Goal: Task Accomplishment & Management: Manage account settings

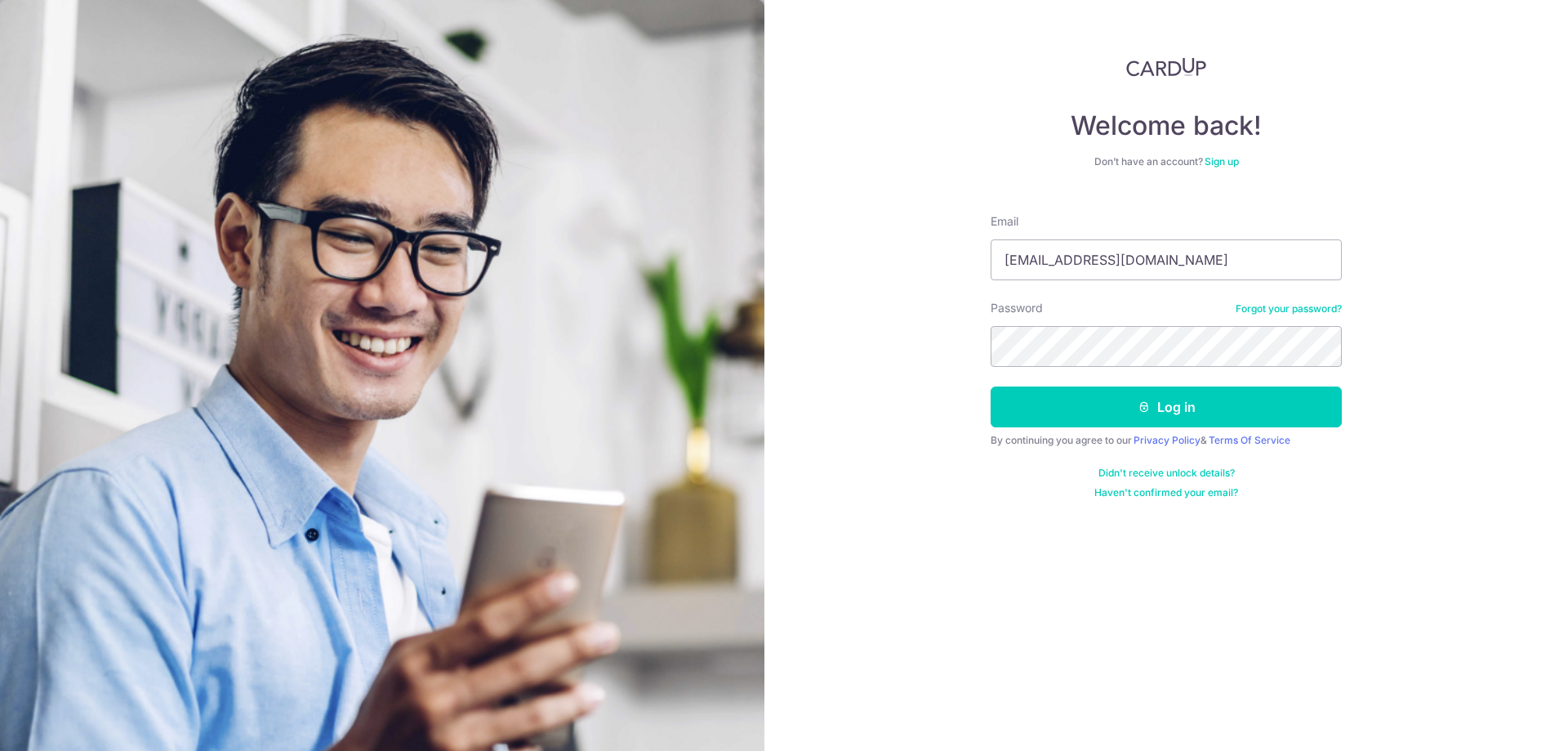
click at [1017, 427] on form "Email [EMAIL_ADDRESS][DOMAIN_NAME] Password Forgot your password? Log in By con…" at bounding box center [1166, 350] width 351 height 298
click at [1126, 408] on button "Log in" at bounding box center [1166, 407] width 351 height 41
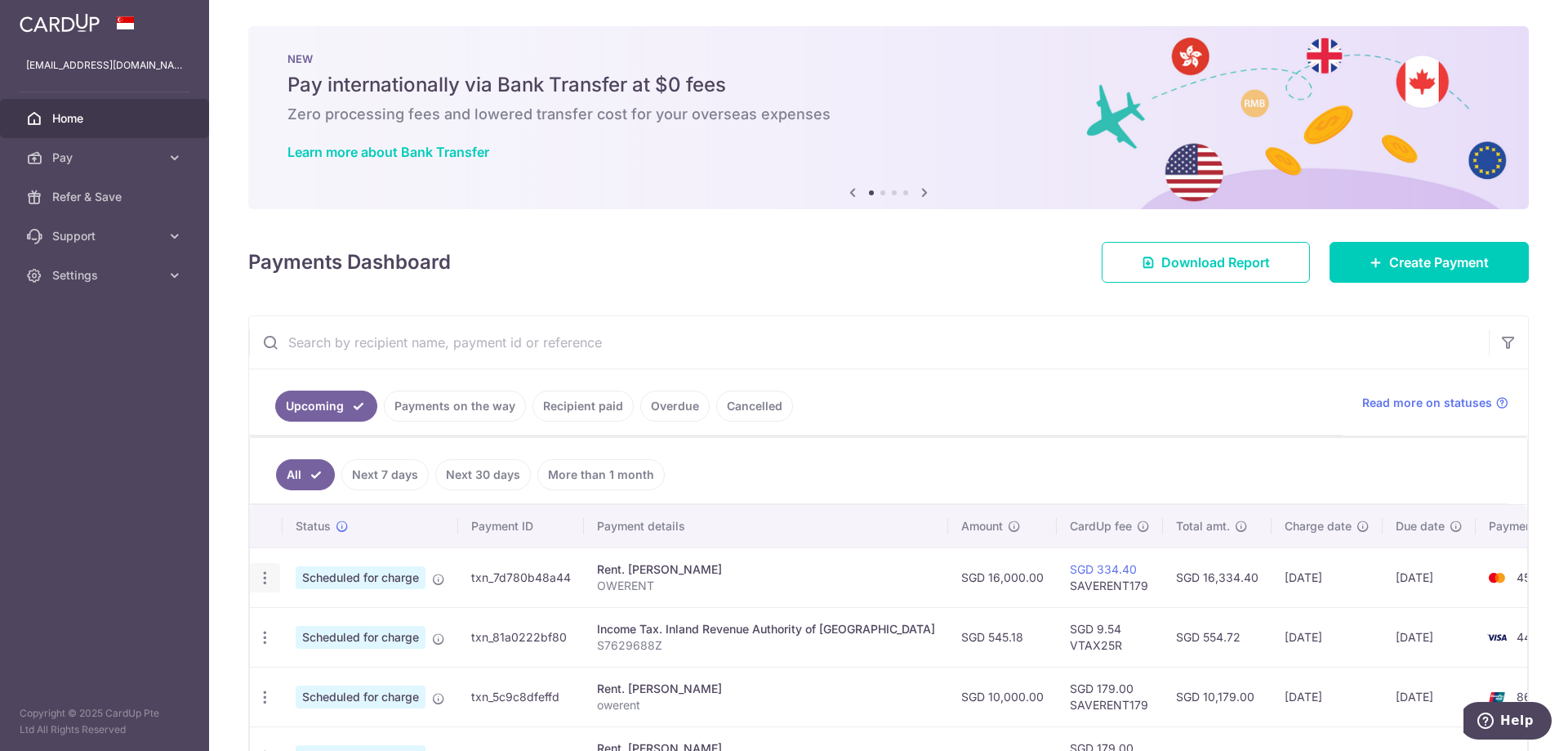
click at [269, 579] on icon "button" at bounding box center [265, 578] width 17 height 17
click at [327, 621] on span "Update payment" at bounding box center [351, 623] width 111 height 20
radio input "true"
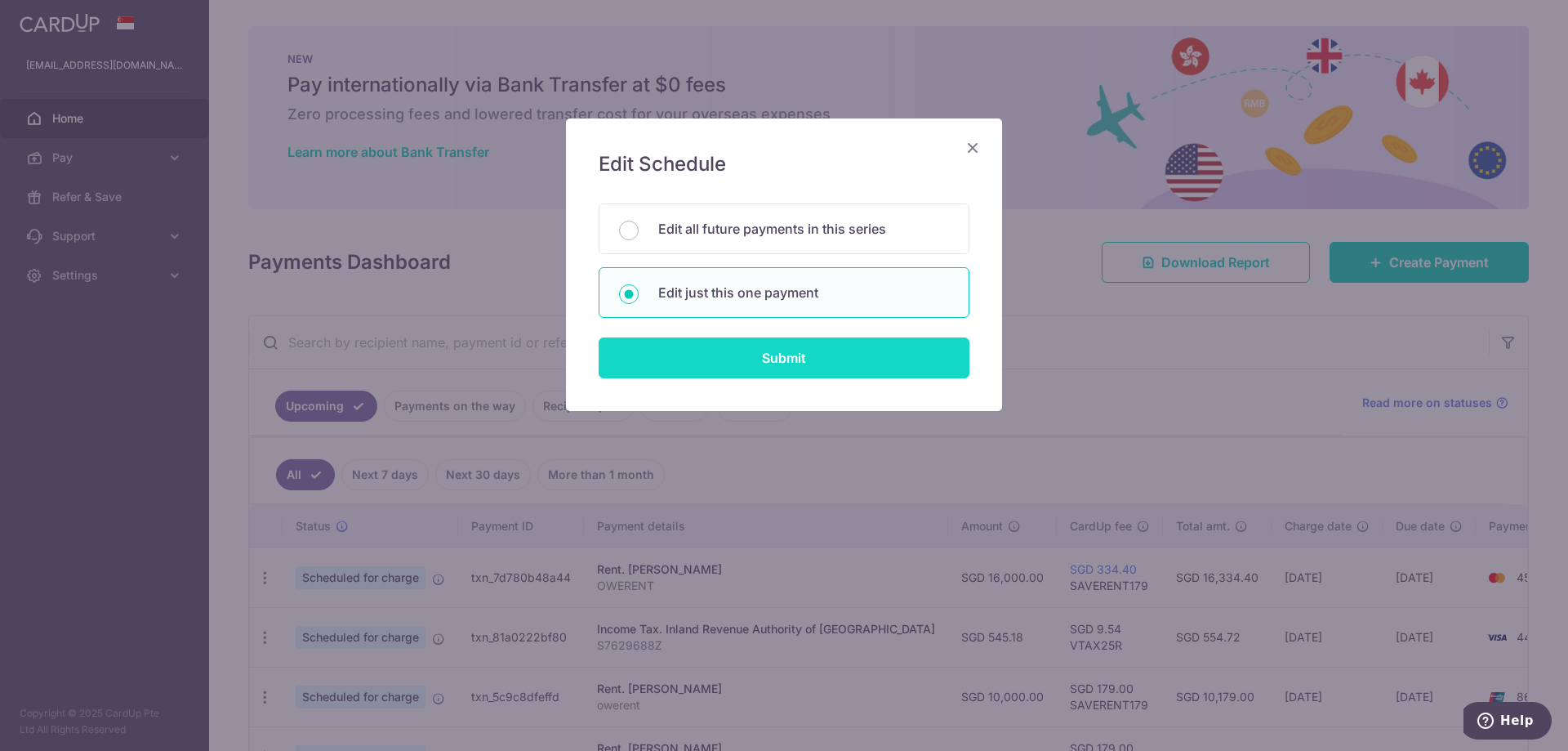
click at [739, 358] on input "Submit" at bounding box center [784, 358] width 371 height 41
radio input "true"
type input "16,000.00"
type input "[DATE]"
type input "OWERENT"
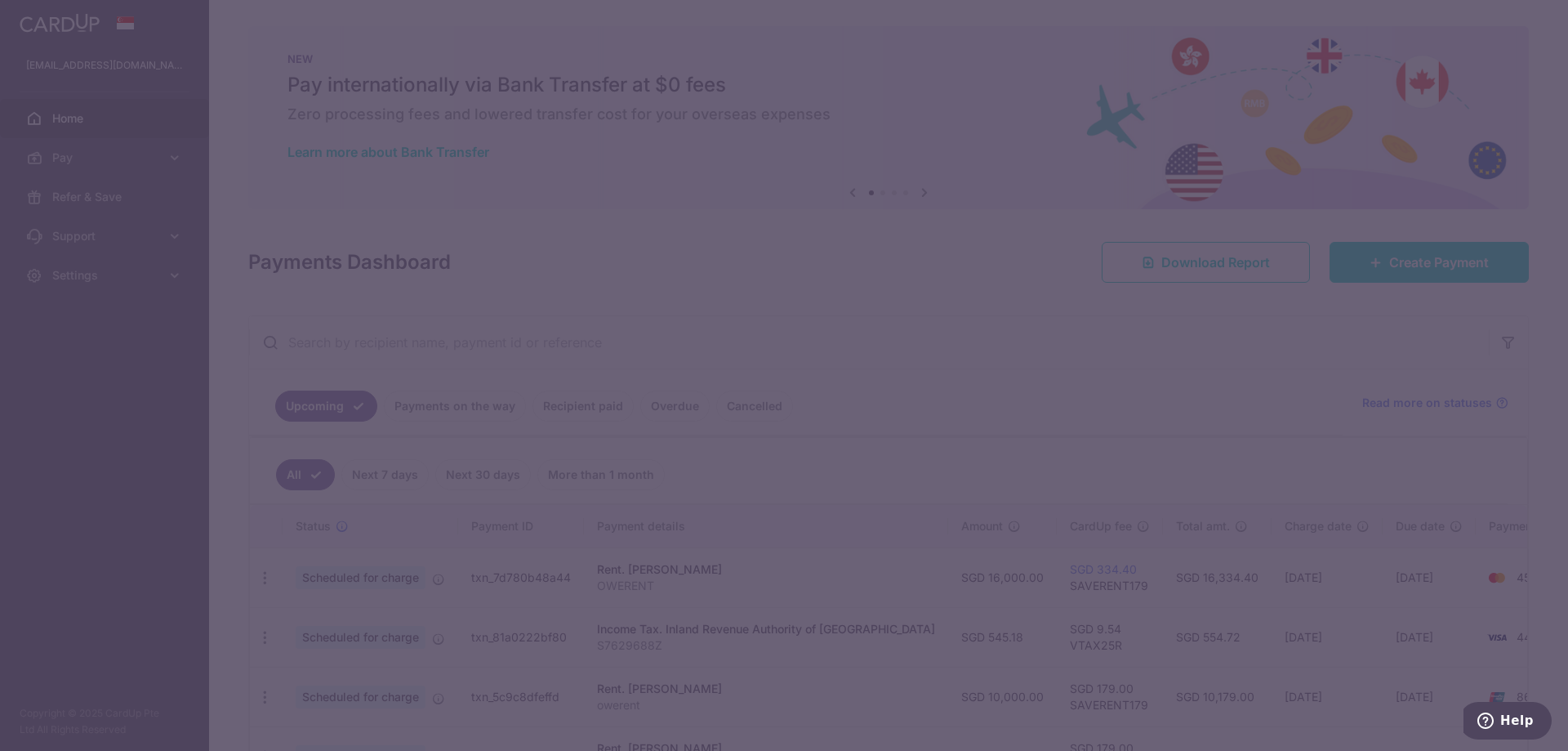
type input "SAVERENT179"
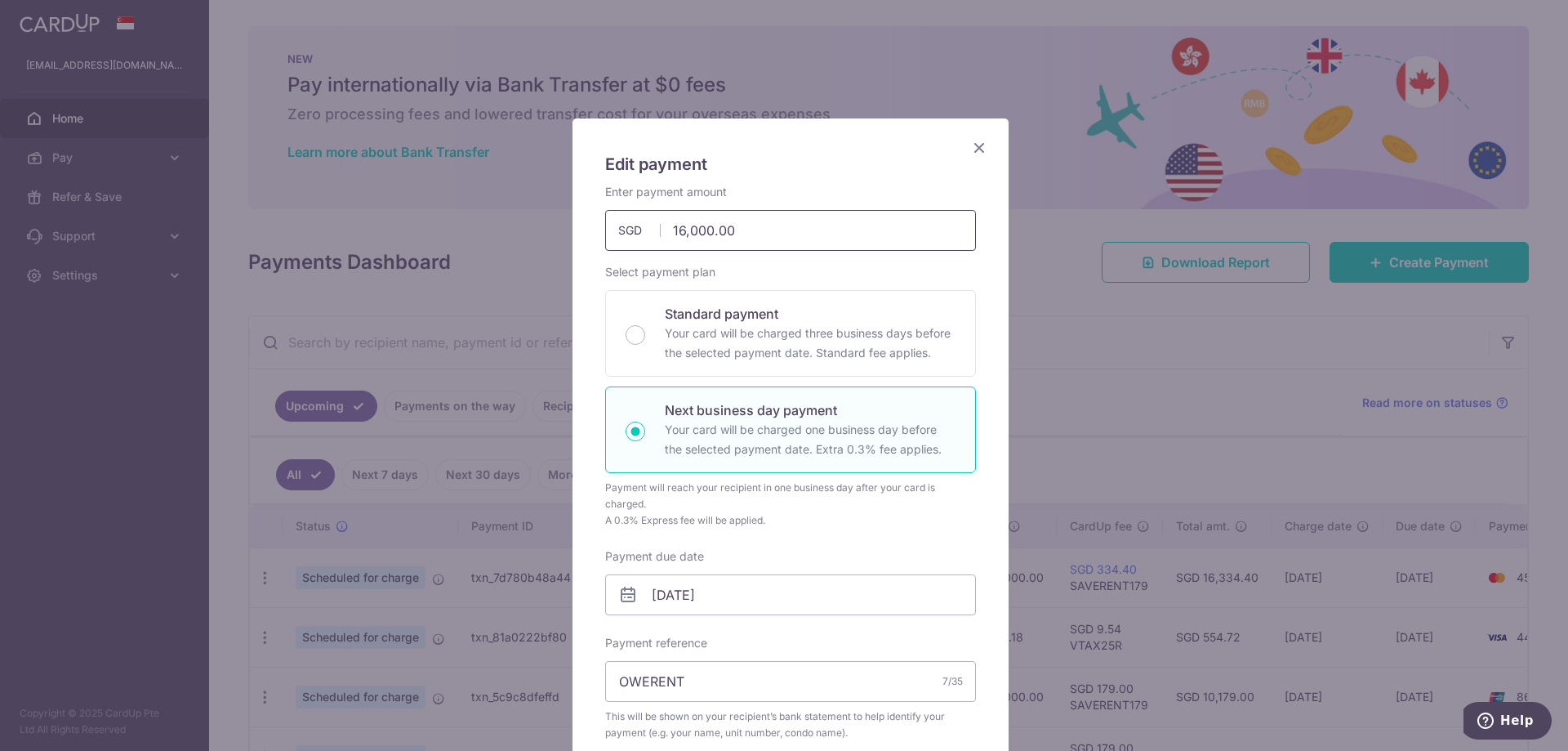
click at [672, 238] on input "16,000.00" at bounding box center [791, 230] width 371 height 41
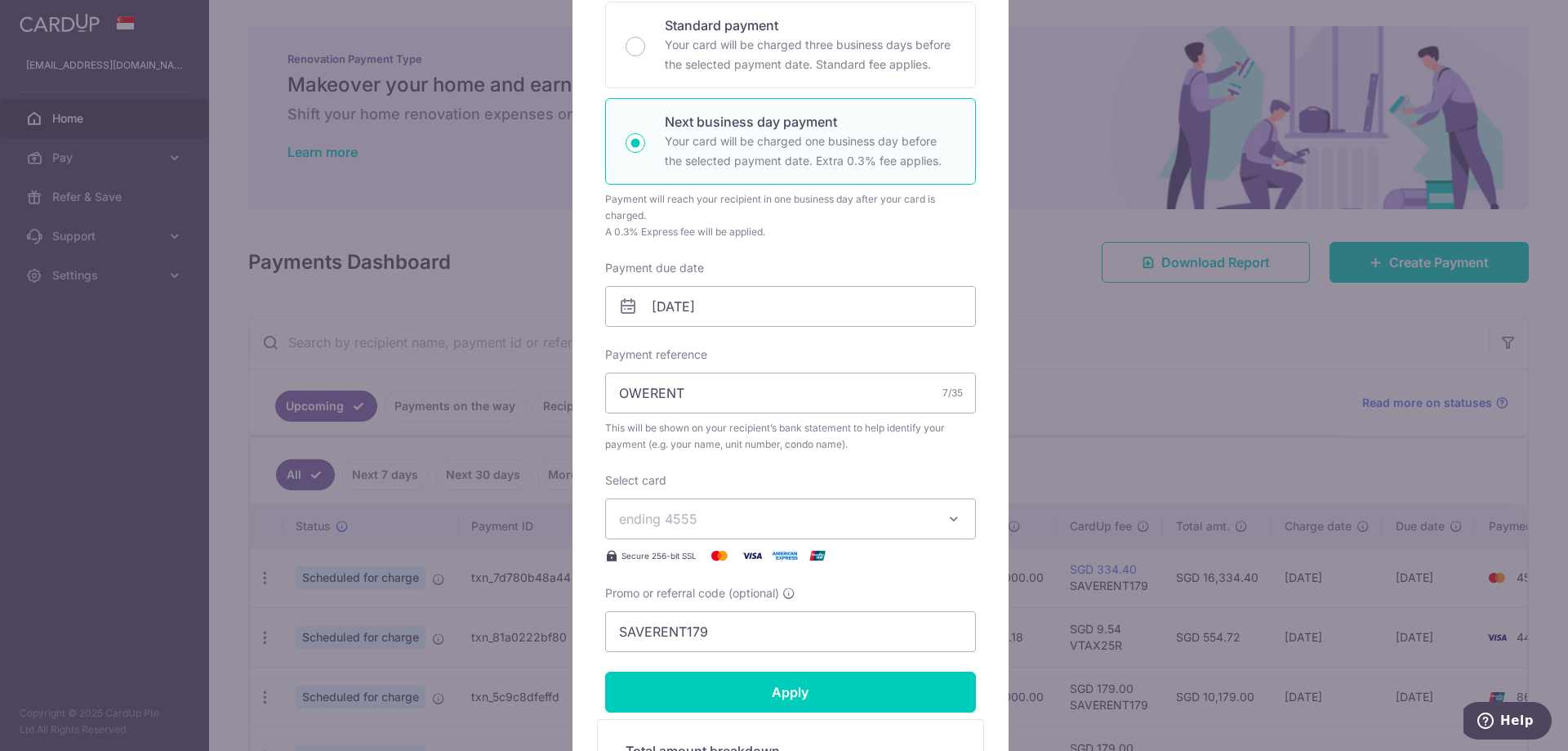
scroll to position [409, 0]
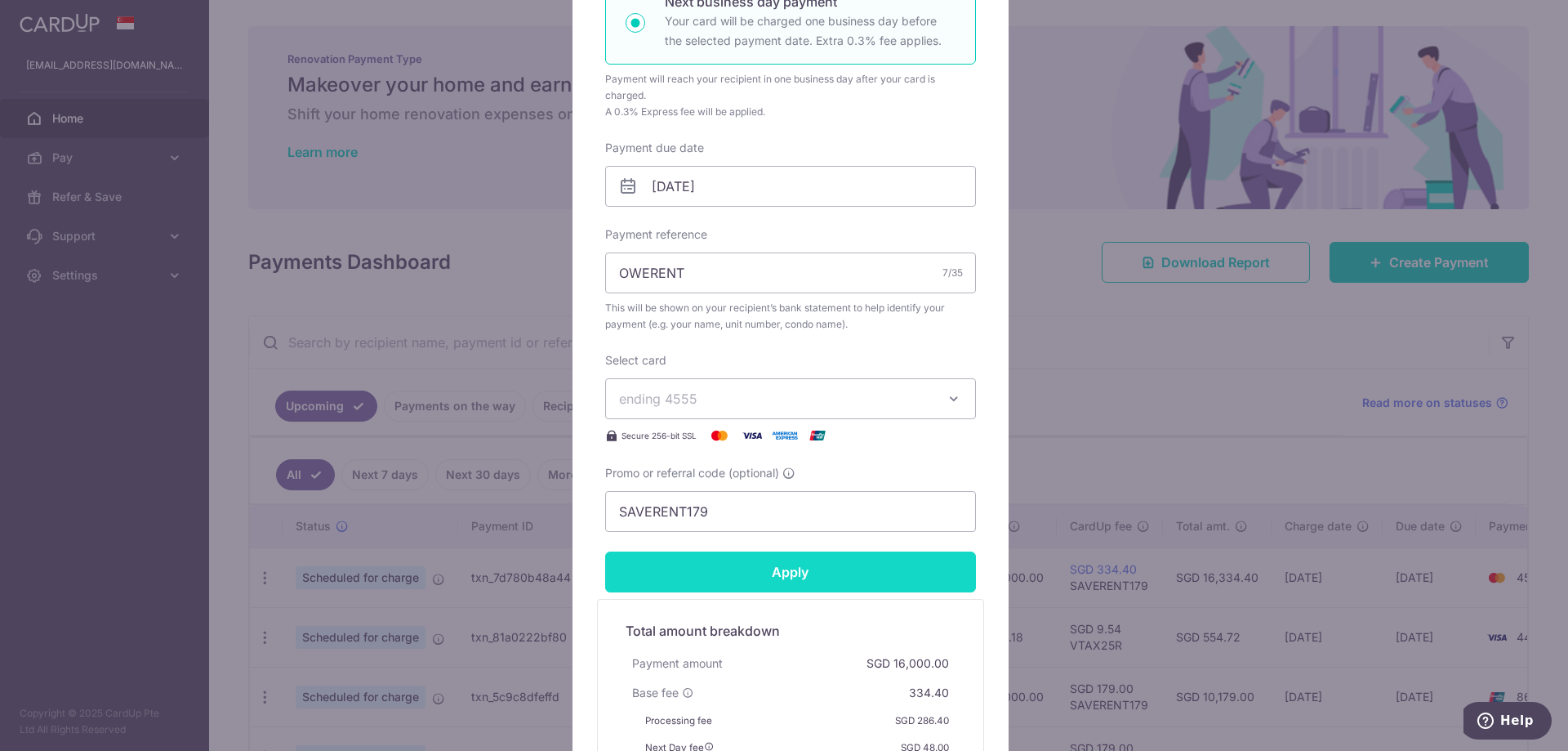
type input "12,500.00"
click at [807, 566] on input "Apply" at bounding box center [791, 572] width 371 height 41
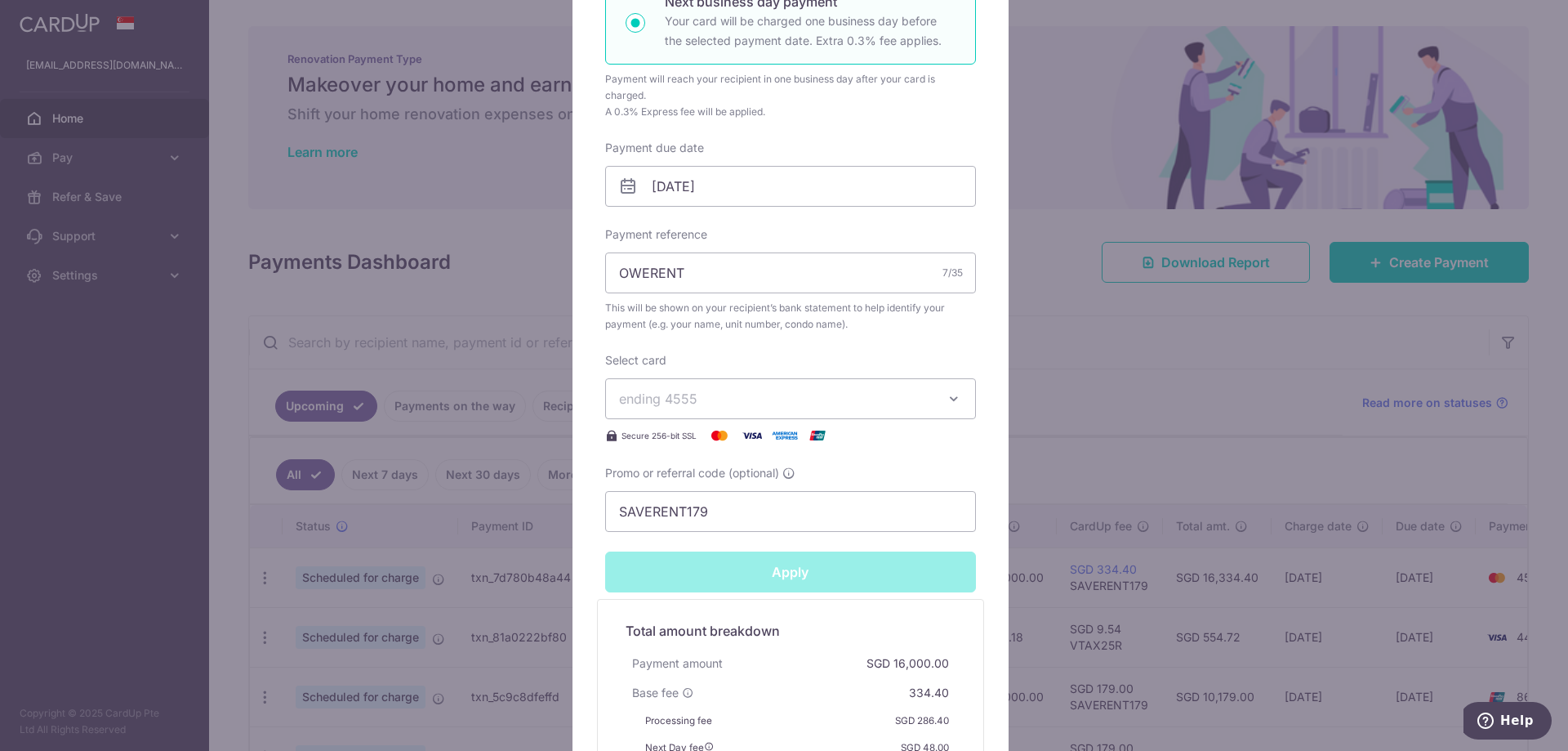
type input "Successfully Applied"
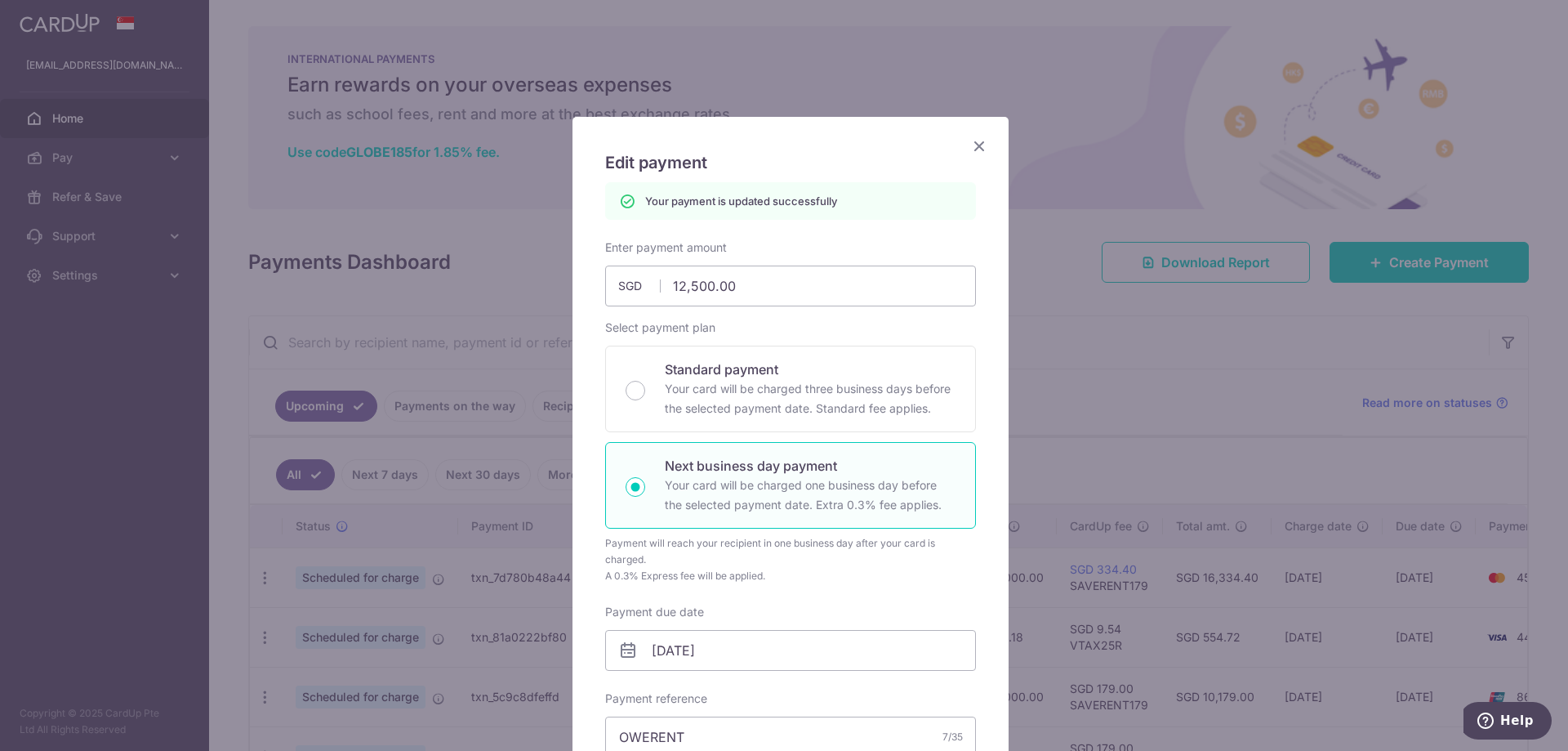
scroll to position [0, 0]
click at [972, 153] on icon "Close" at bounding box center [979, 147] width 20 height 21
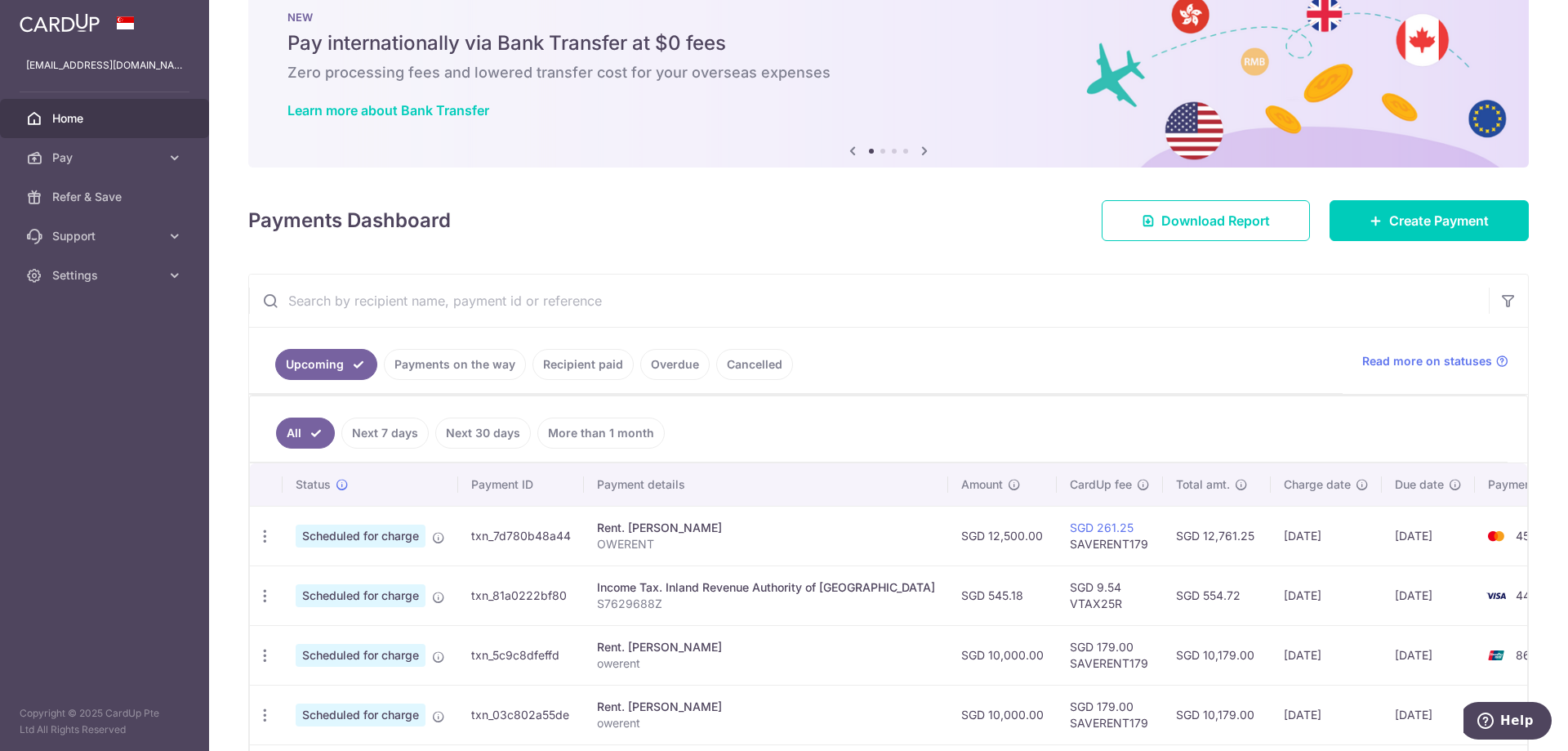
scroll to position [82, 0]
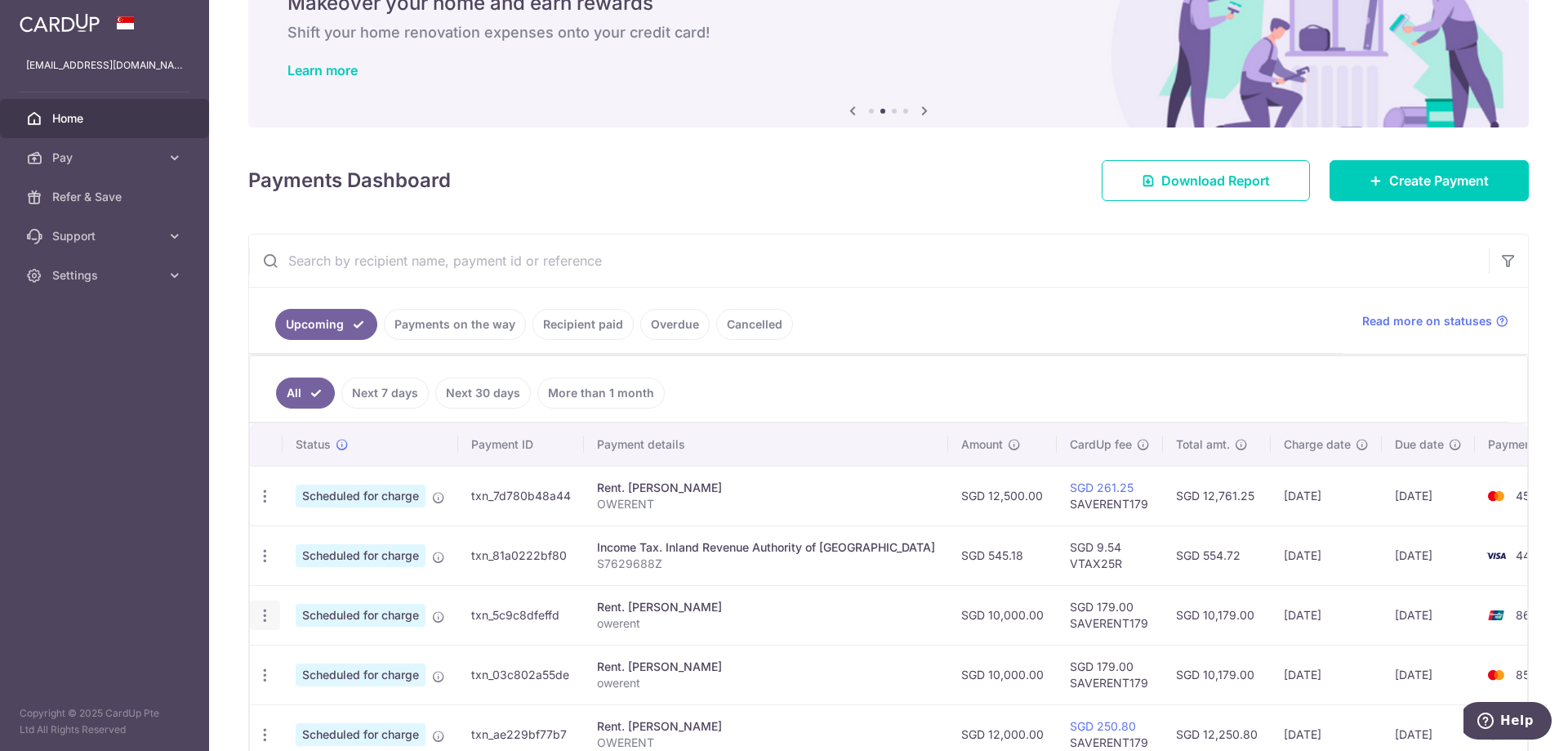
click at [269, 621] on icon "button" at bounding box center [265, 616] width 17 height 17
click at [323, 659] on span "Update payment" at bounding box center [351, 660] width 111 height 20
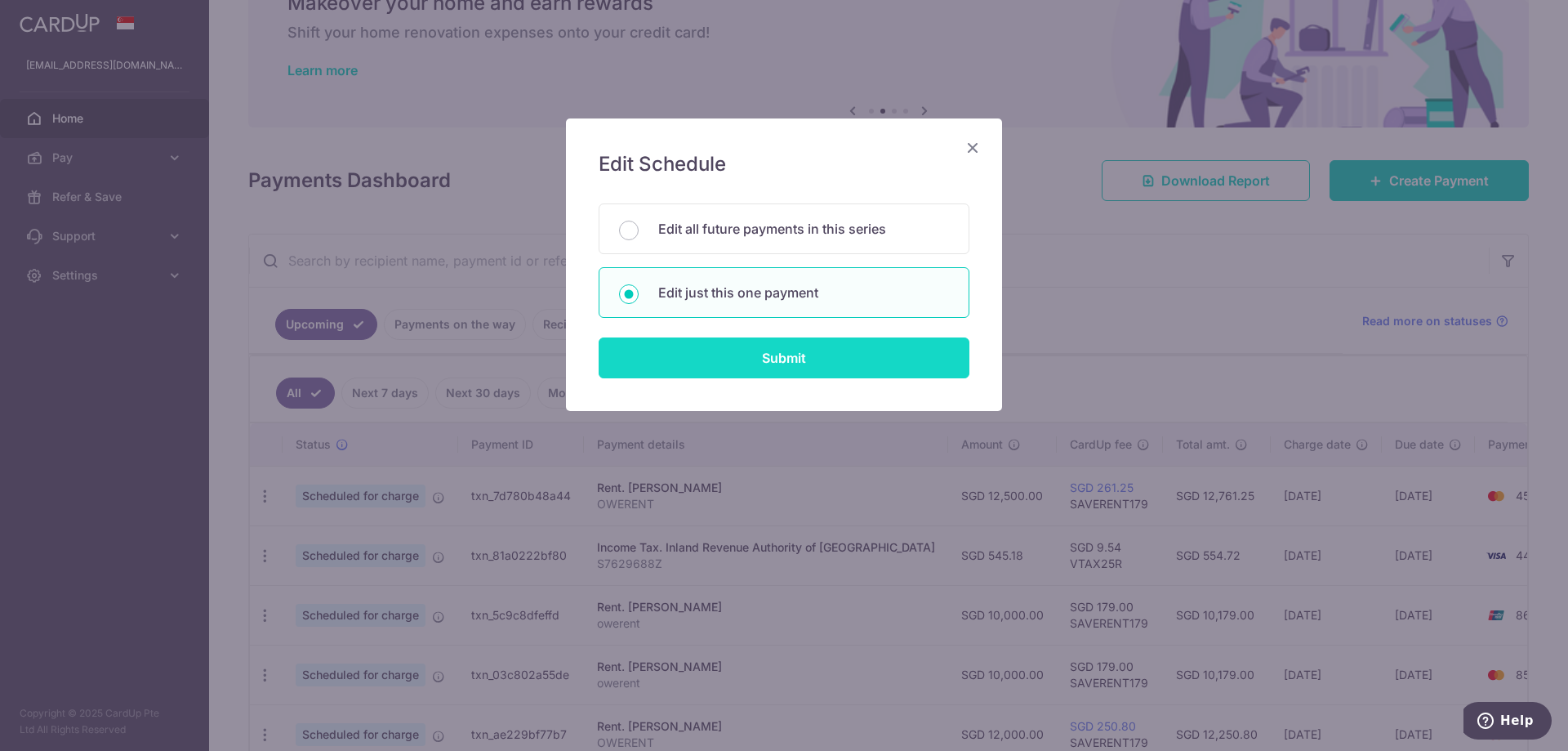
click at [733, 359] on input "Submit" at bounding box center [784, 358] width 371 height 41
radio input "true"
type input "10,000.00"
type input "12/10/2025"
type input "owerent"
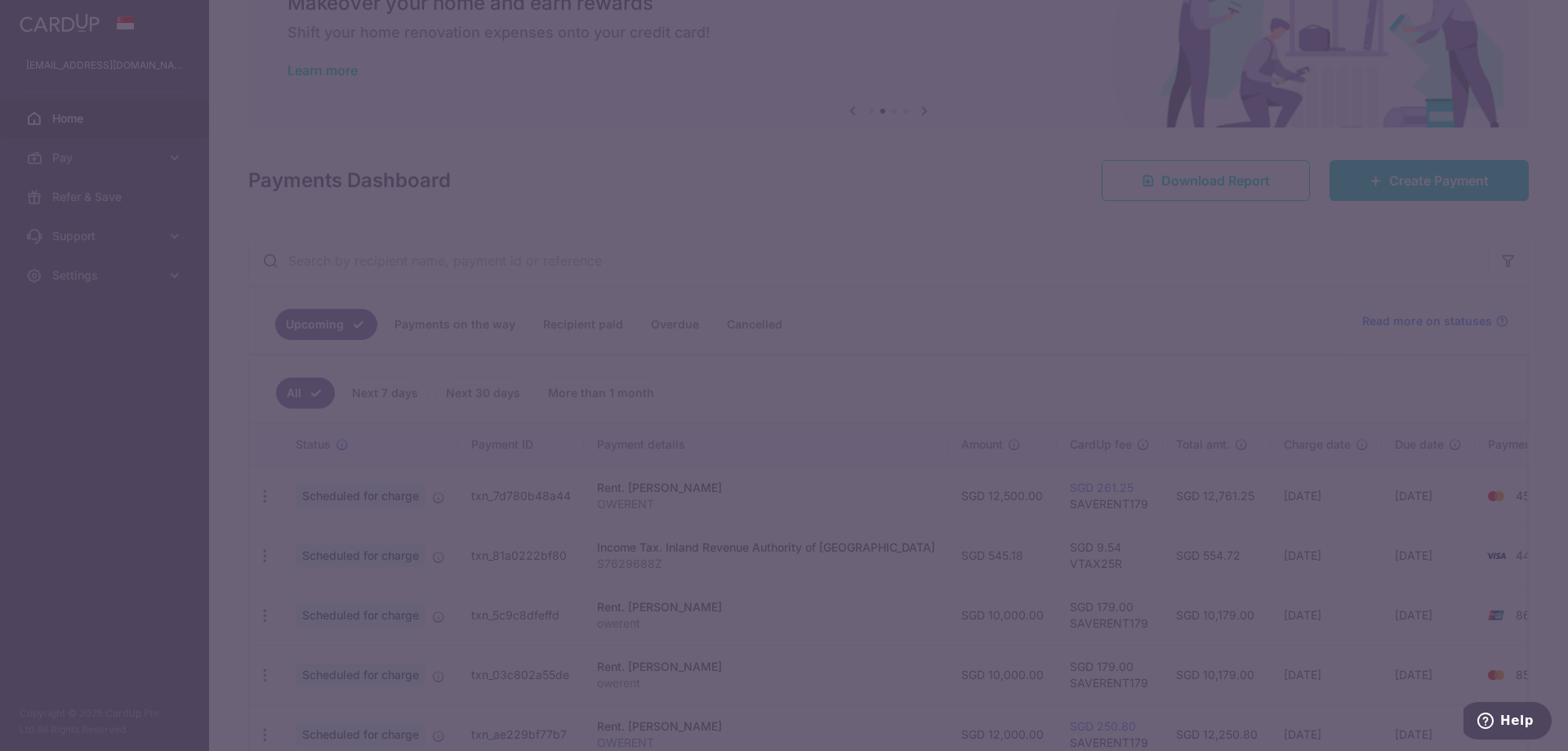
type input "SAVERENT179"
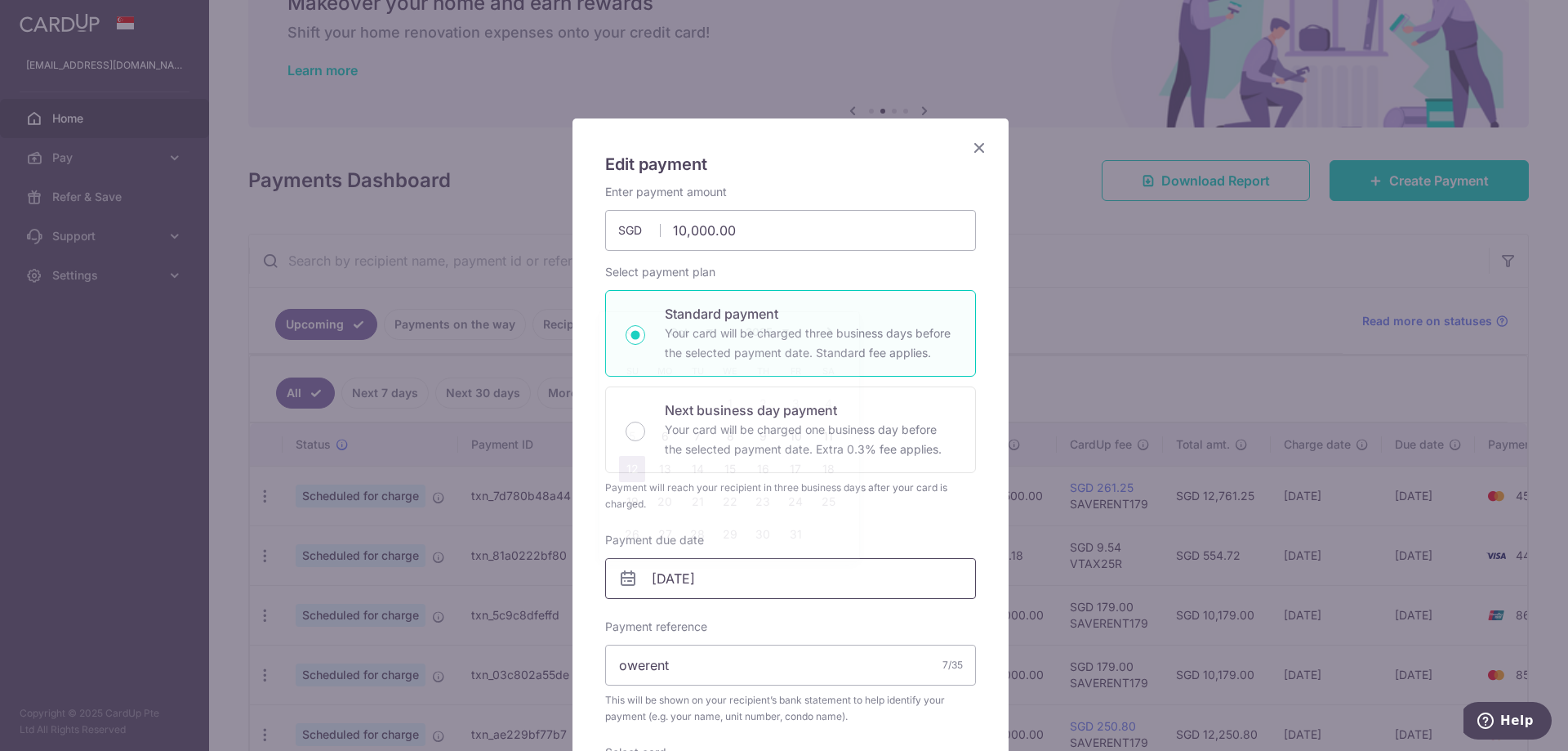
click at [689, 577] on input "12/10/2025" at bounding box center [791, 579] width 371 height 41
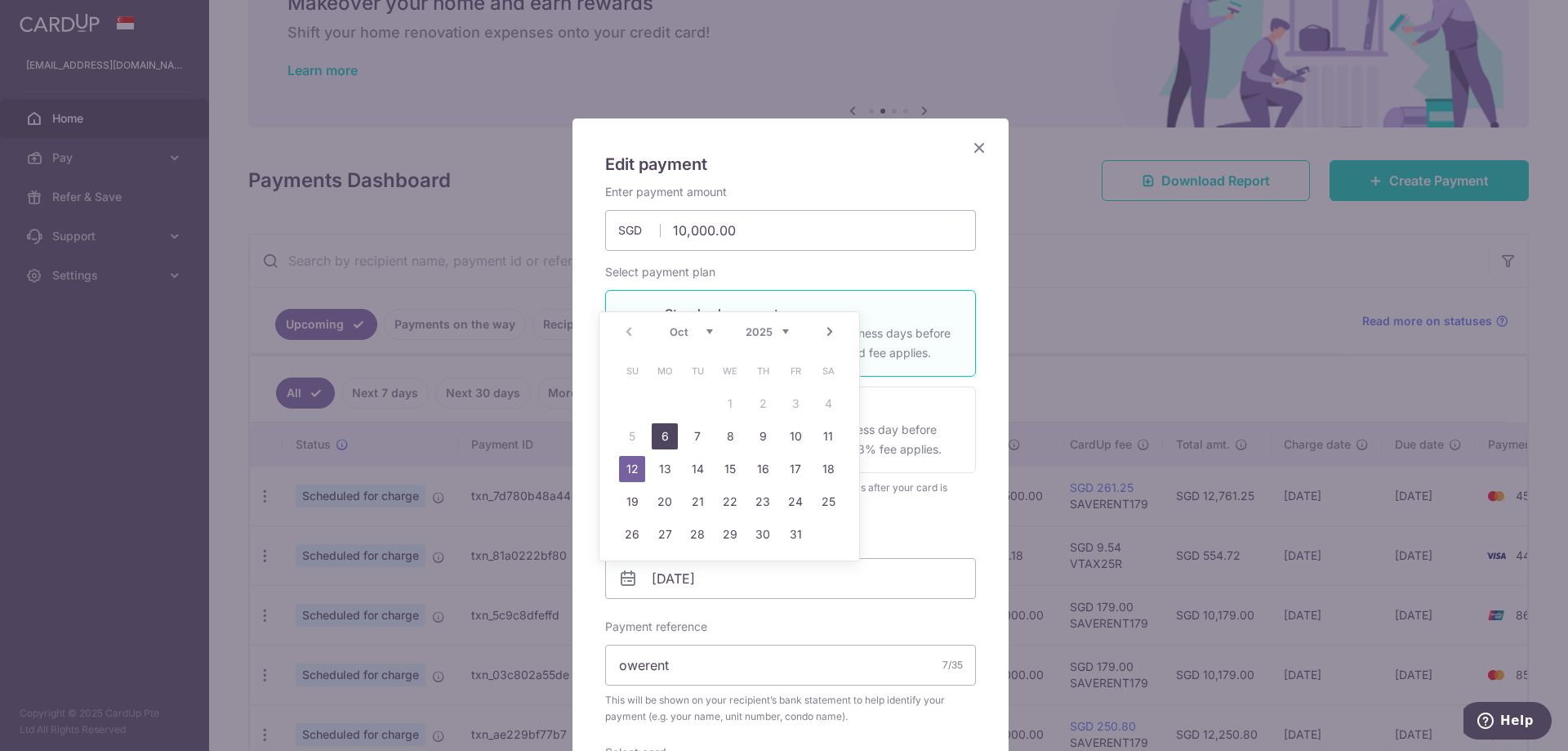
click at [674, 439] on link "6" at bounding box center [665, 437] width 26 height 26
type input "06/10/2025"
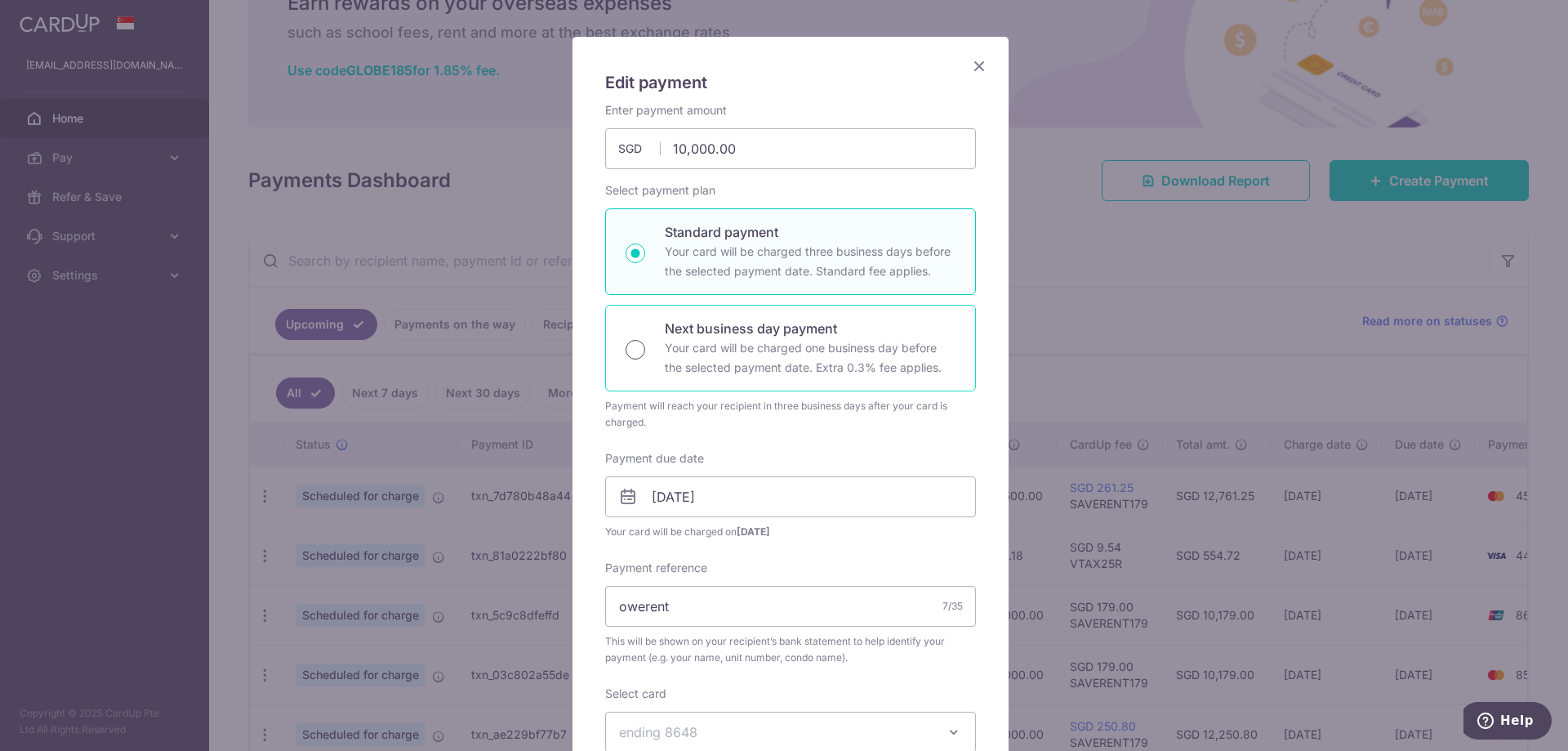
click at [631, 345] on input "Next business day payment Your card will be charged one business day before the…" at bounding box center [636, 350] width 20 height 20
radio input "true"
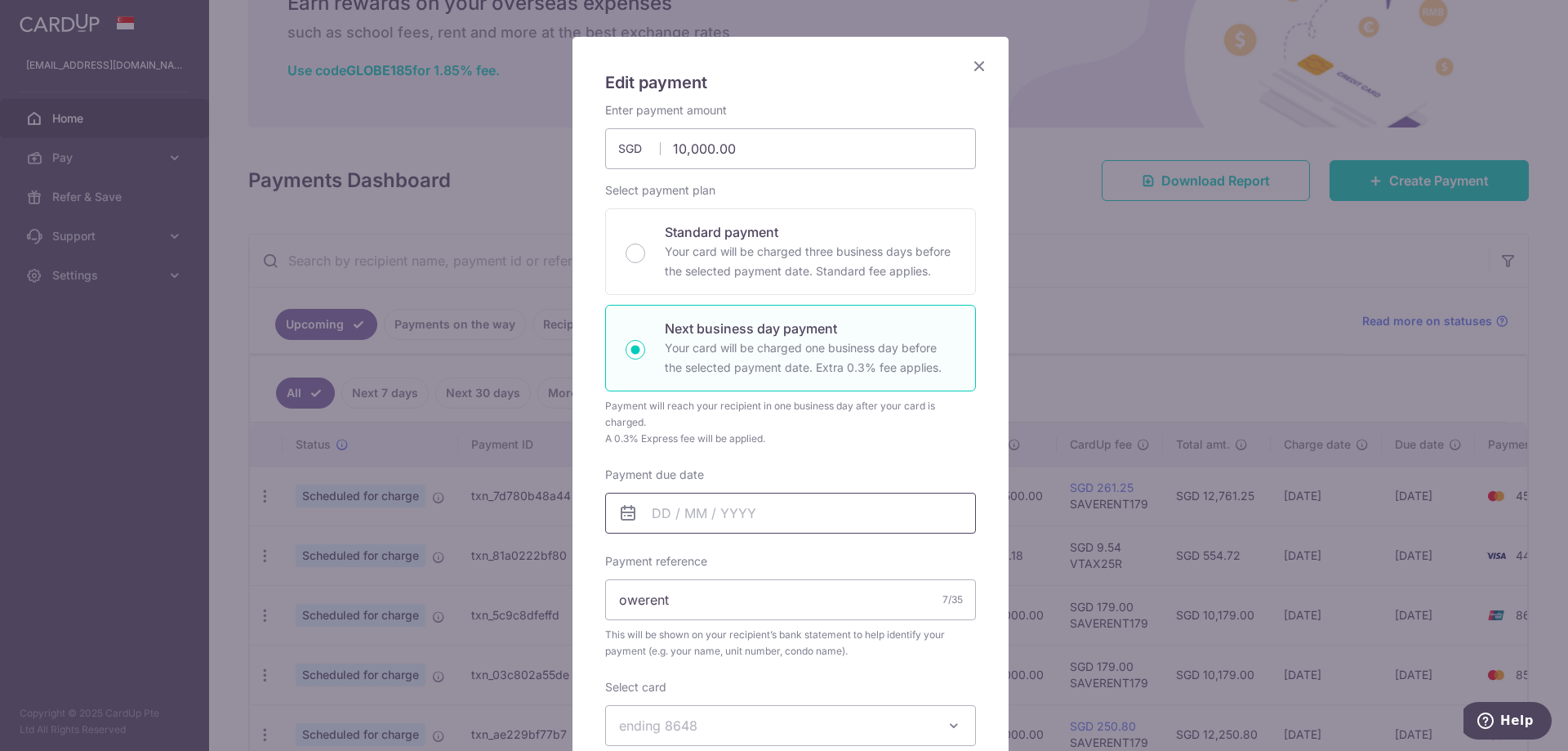
click at [733, 512] on input "Payment due date" at bounding box center [791, 513] width 371 height 41
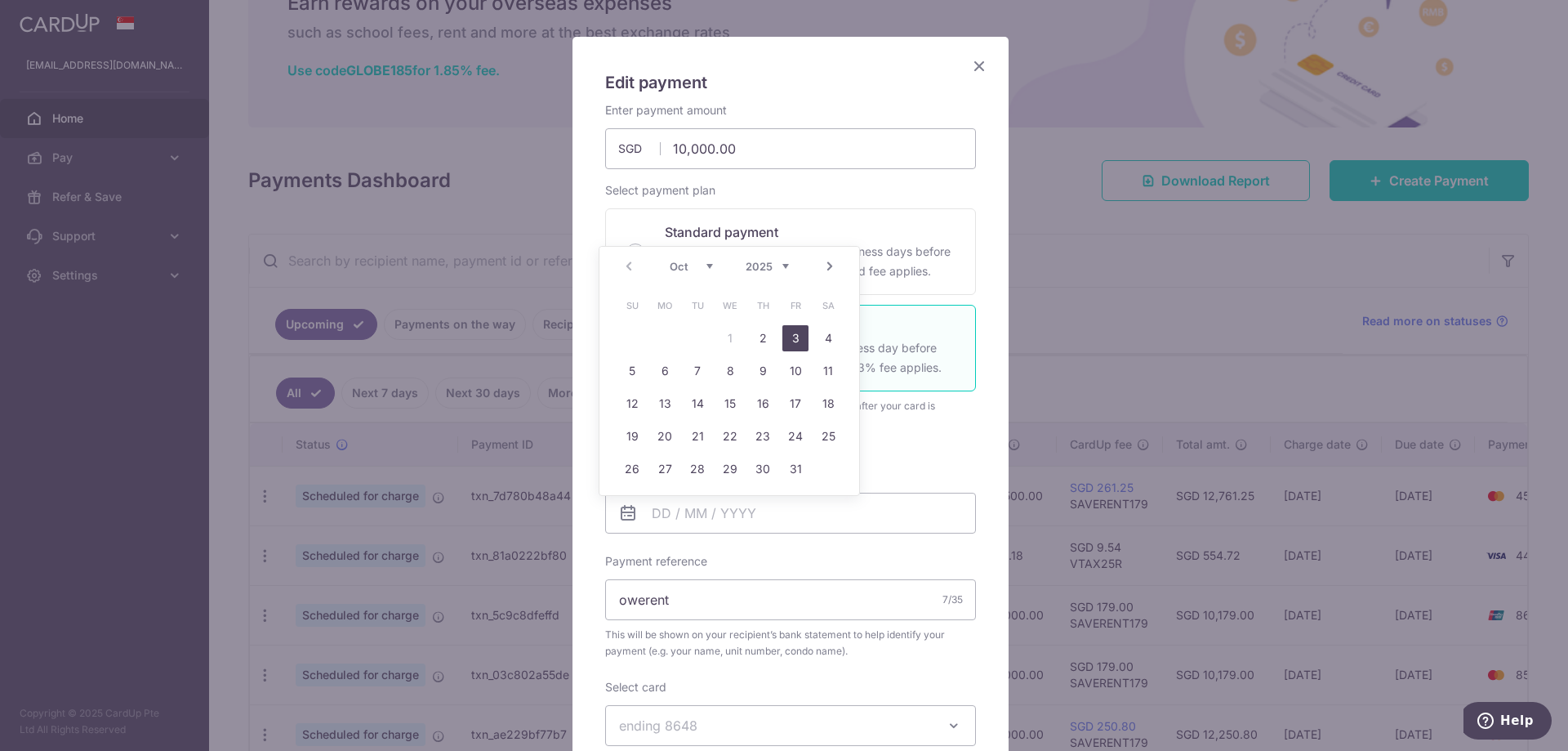
click at [801, 342] on link "3" at bounding box center [796, 338] width 26 height 26
type input "[DATE]"
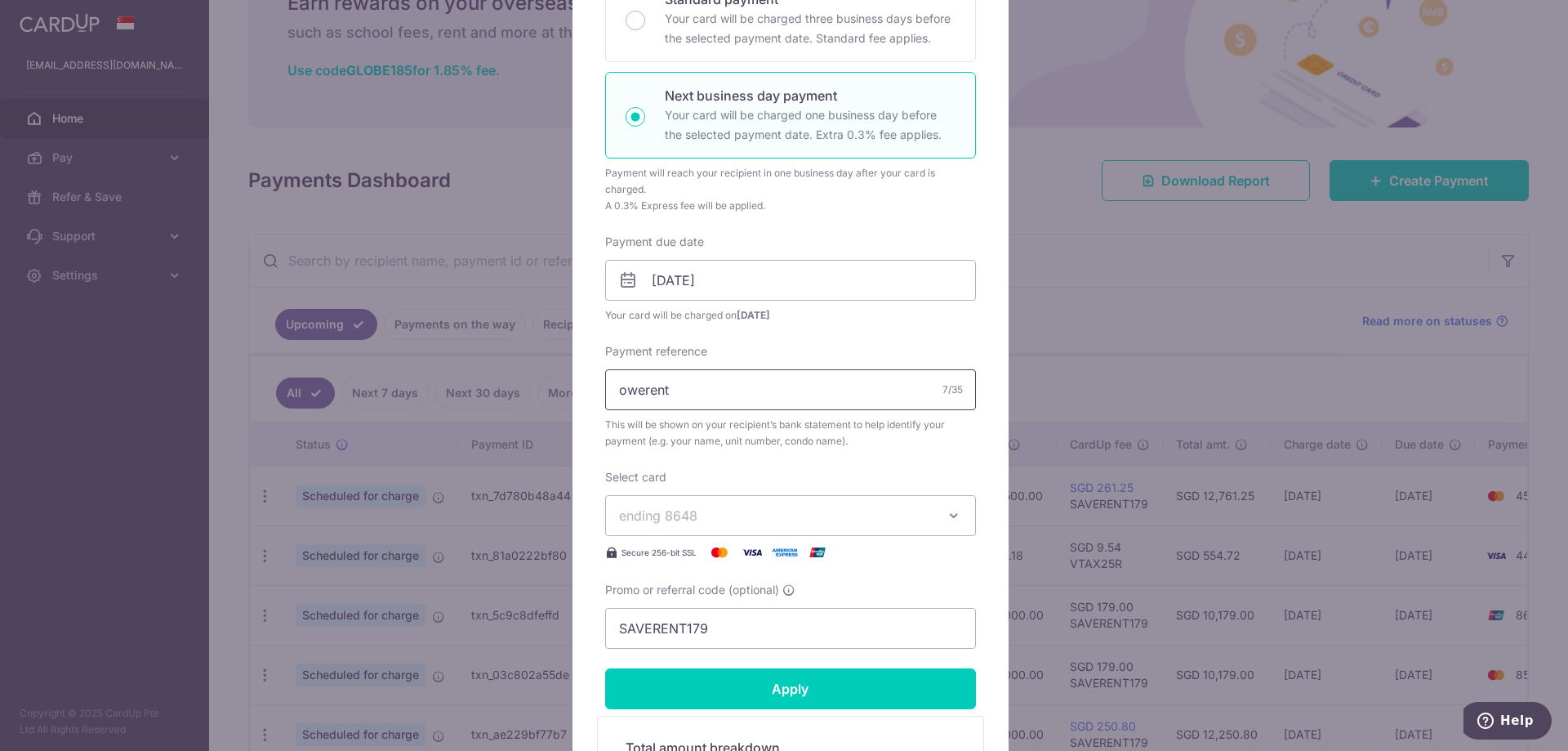
scroll to position [327, 0]
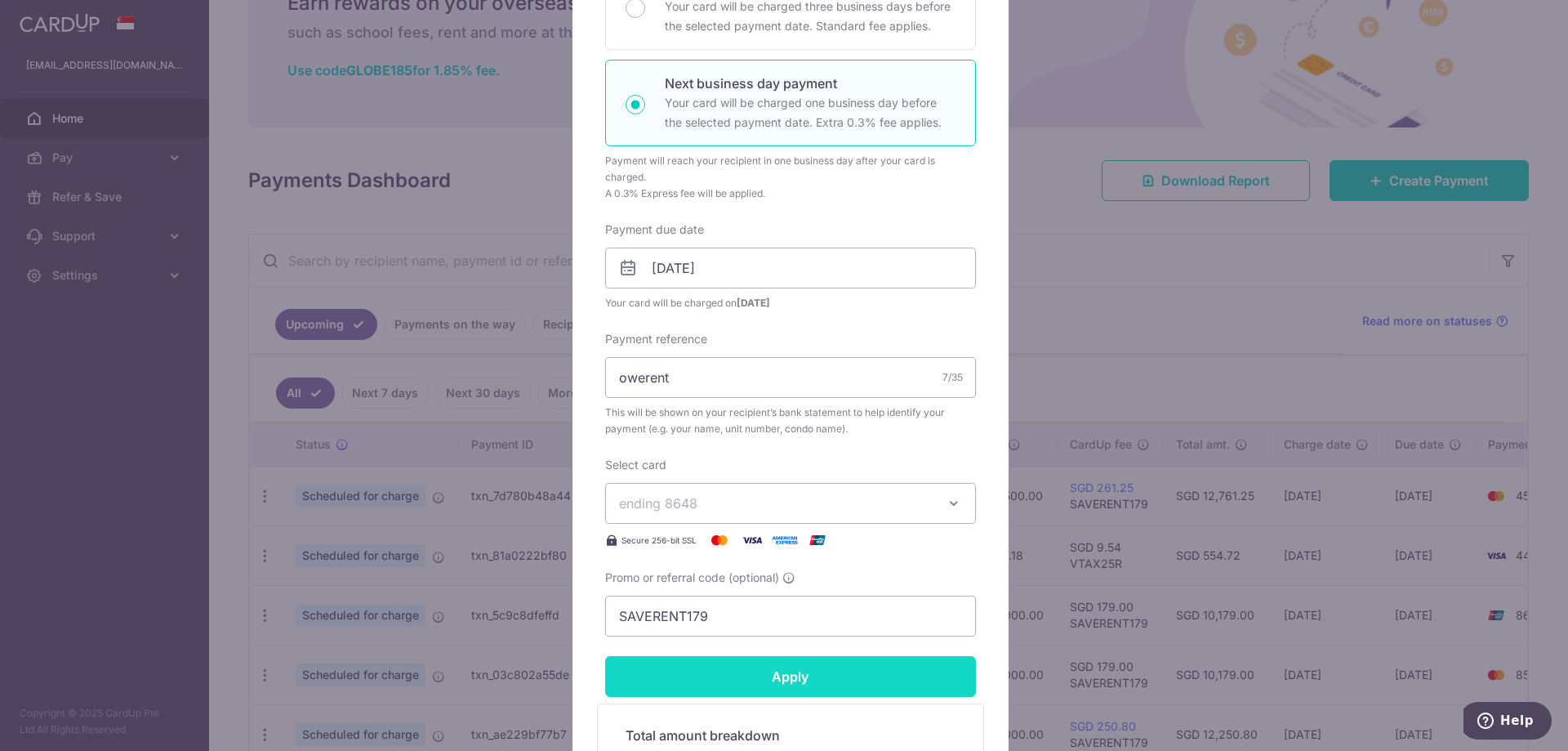
click at [826, 675] on input "Apply" at bounding box center [791, 677] width 371 height 41
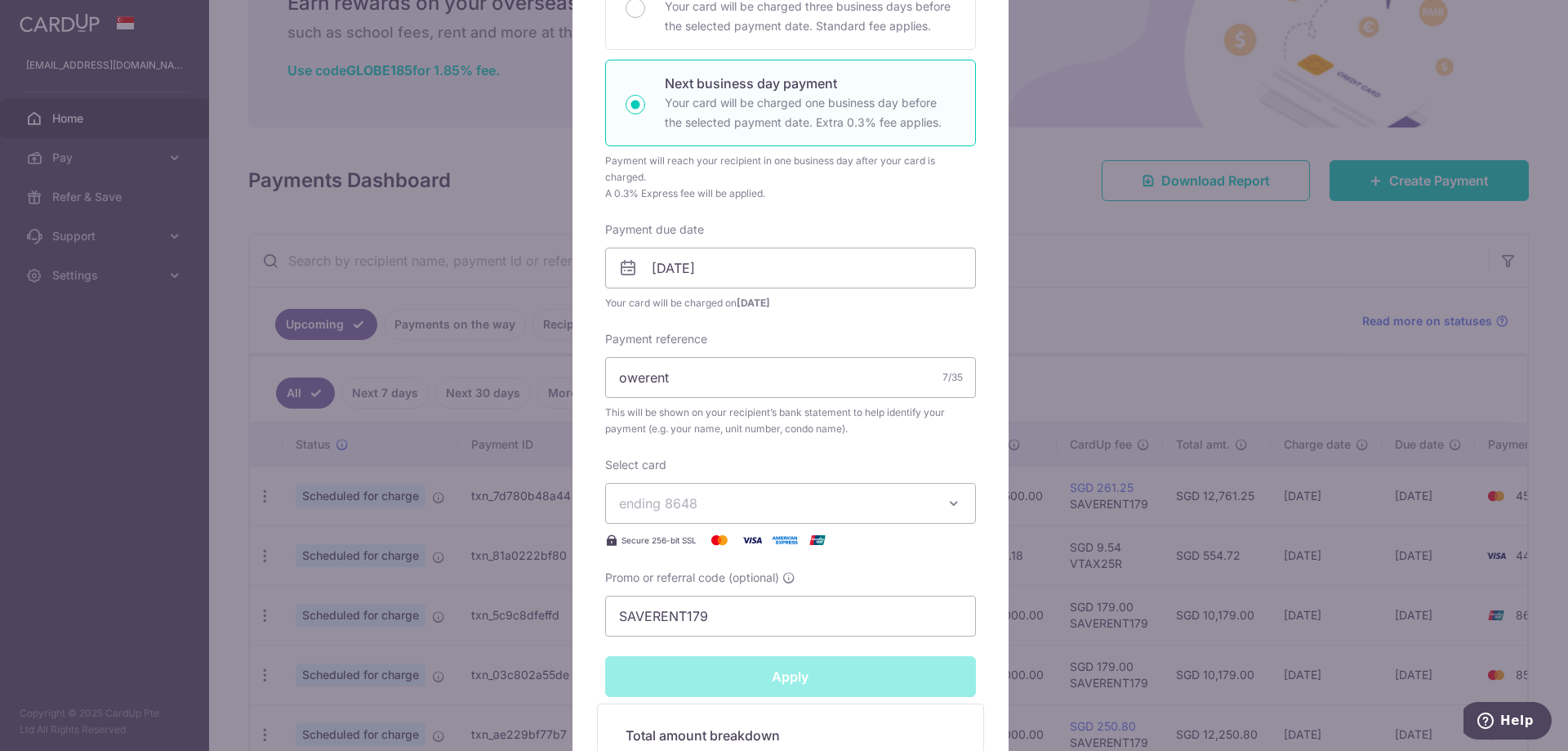
type input "Successfully Applied"
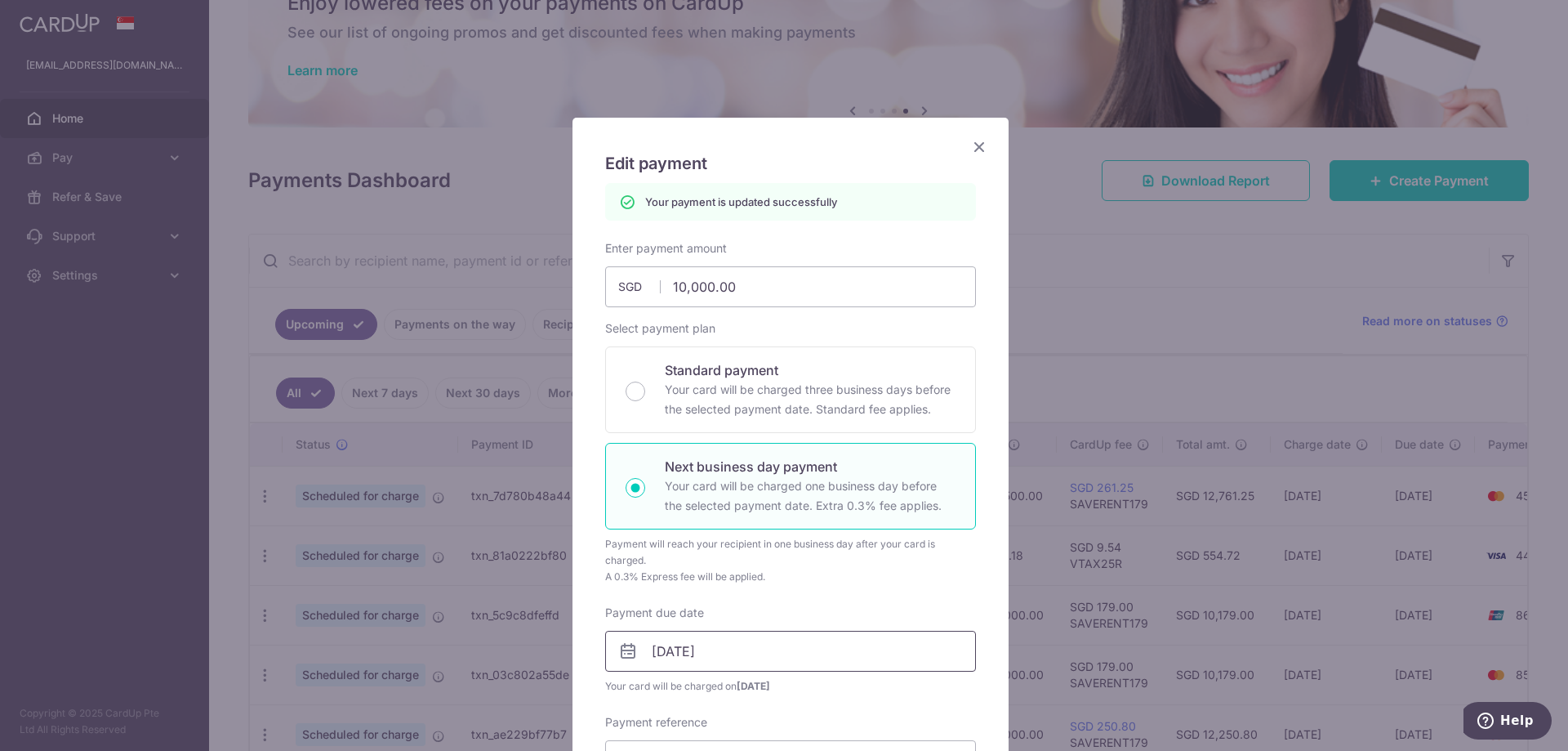
scroll to position [0, 0]
click at [971, 146] on icon "Close" at bounding box center [979, 147] width 20 height 21
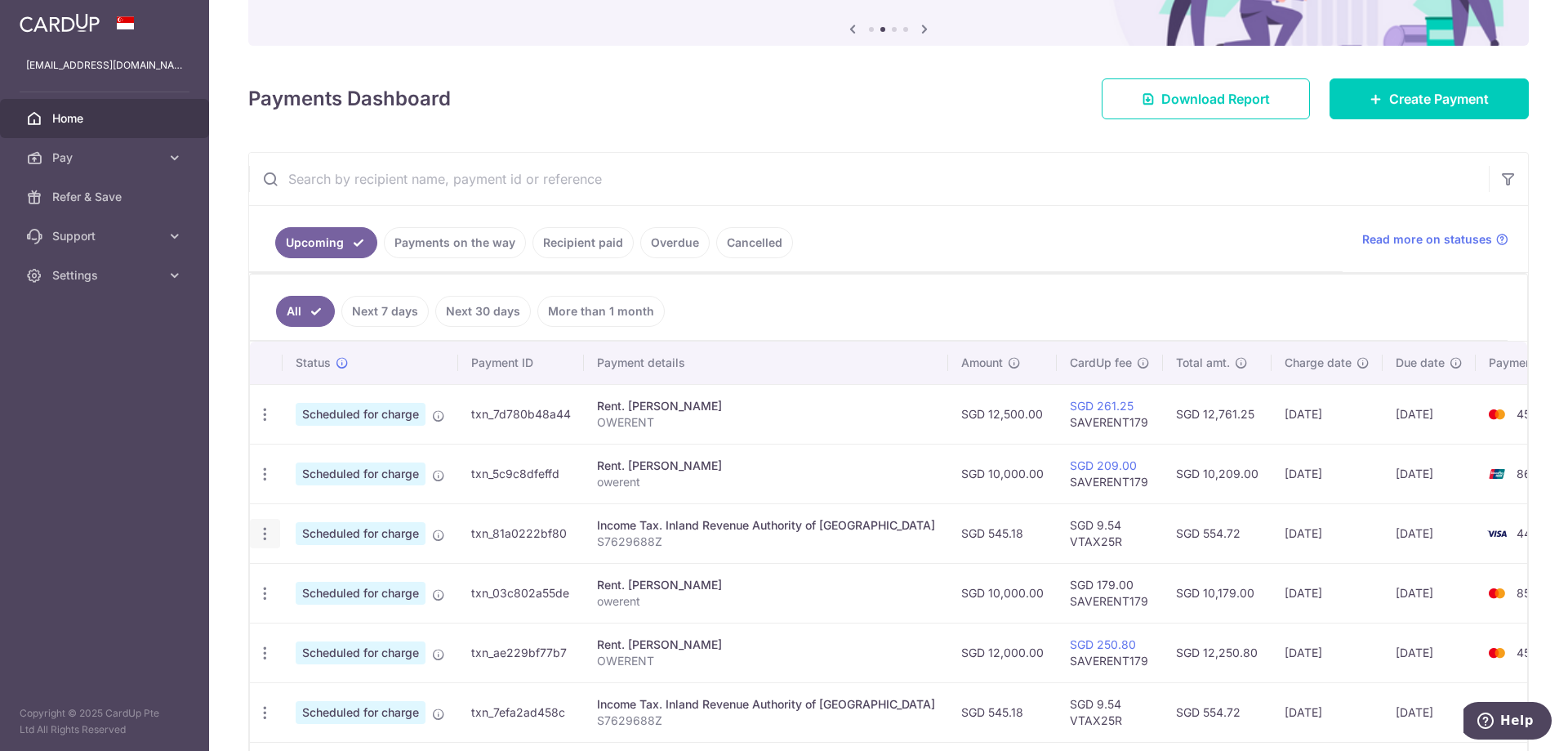
click at [267, 535] on icon "button" at bounding box center [265, 534] width 17 height 17
click at [386, 577] on span "Update payment" at bounding box center [351, 579] width 111 height 20
radio input "true"
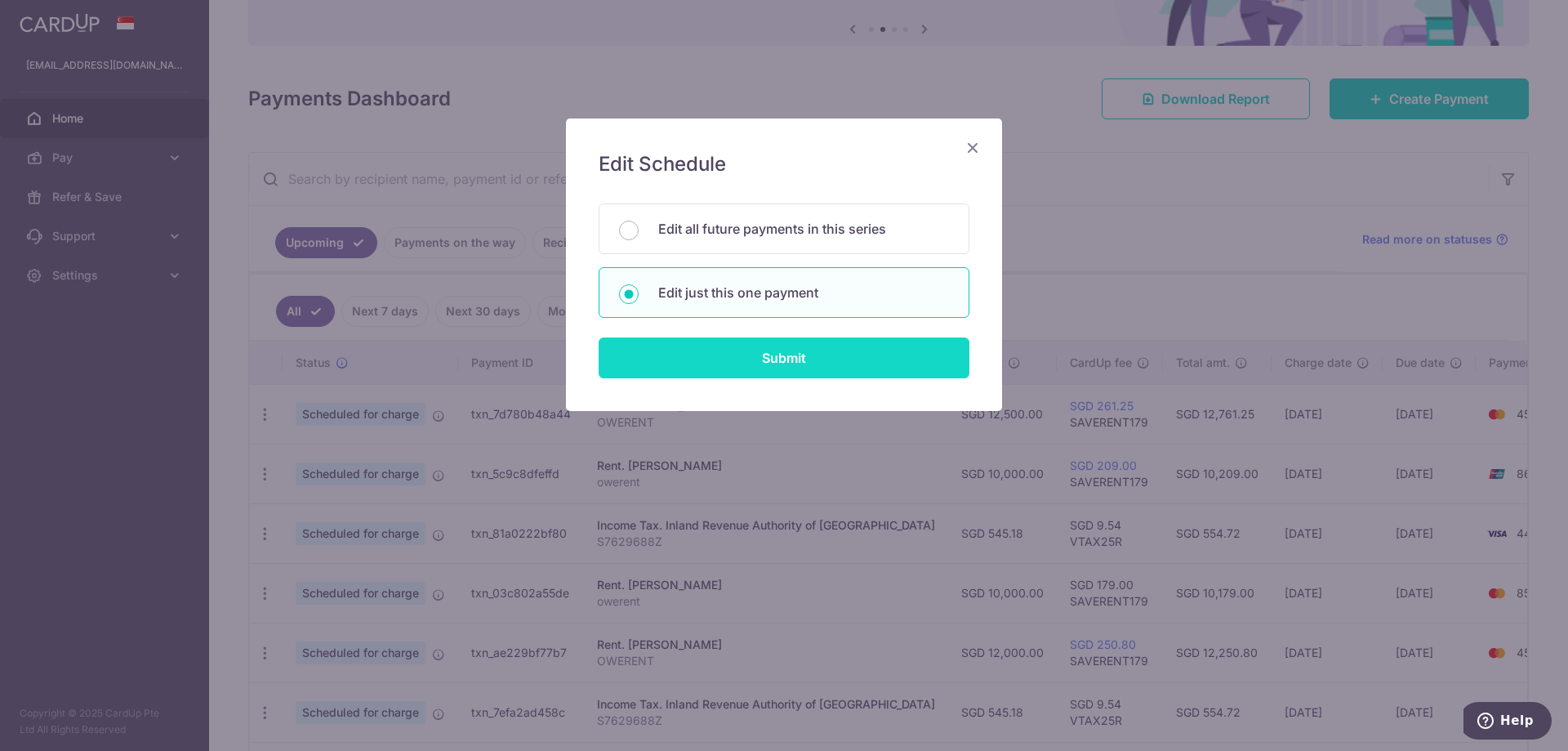
click at [808, 354] on input "Submit" at bounding box center [784, 358] width 371 height 41
radio input "true"
type input "545.18"
type input "[DATE]"
type input "S7629688Z"
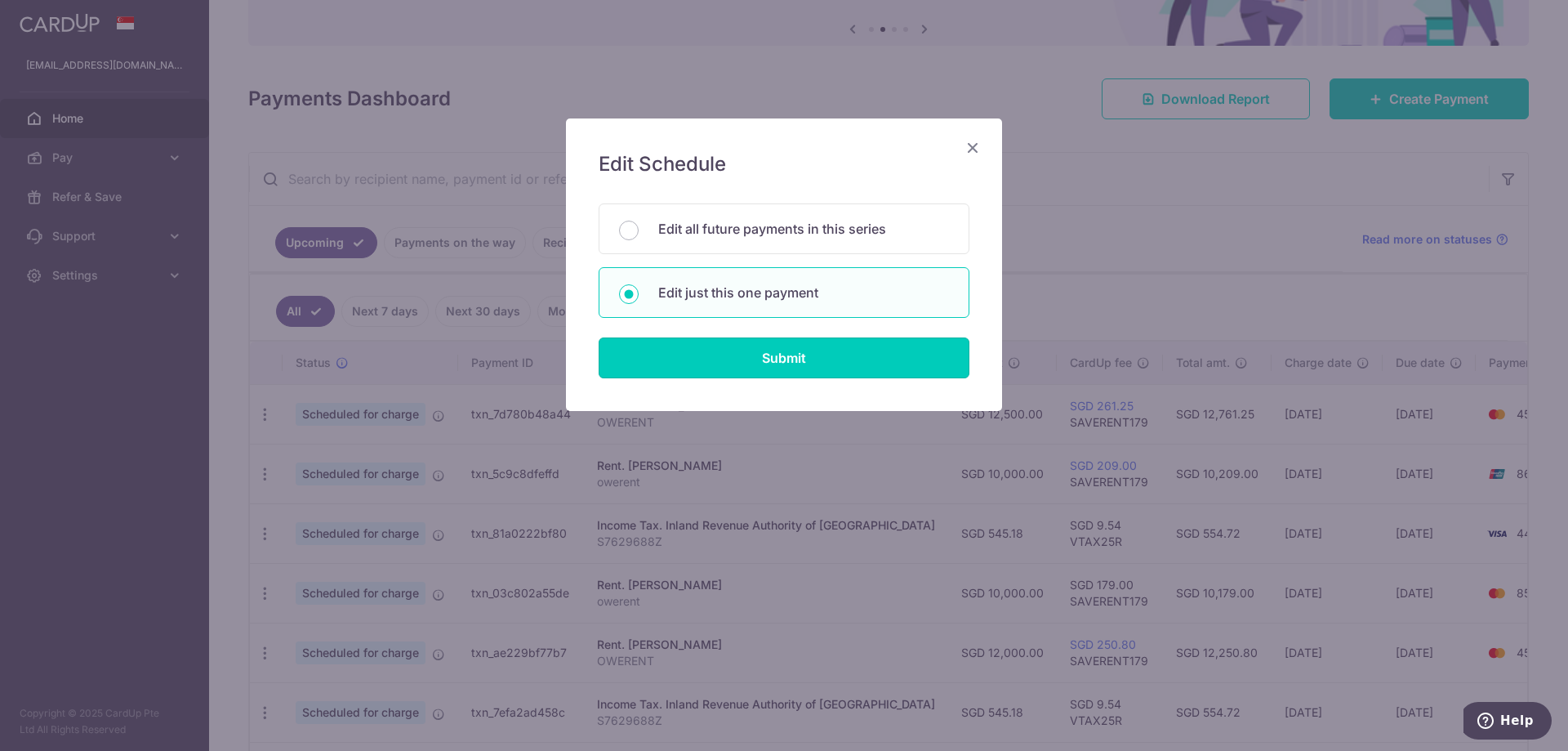
type input "VTAX25R"
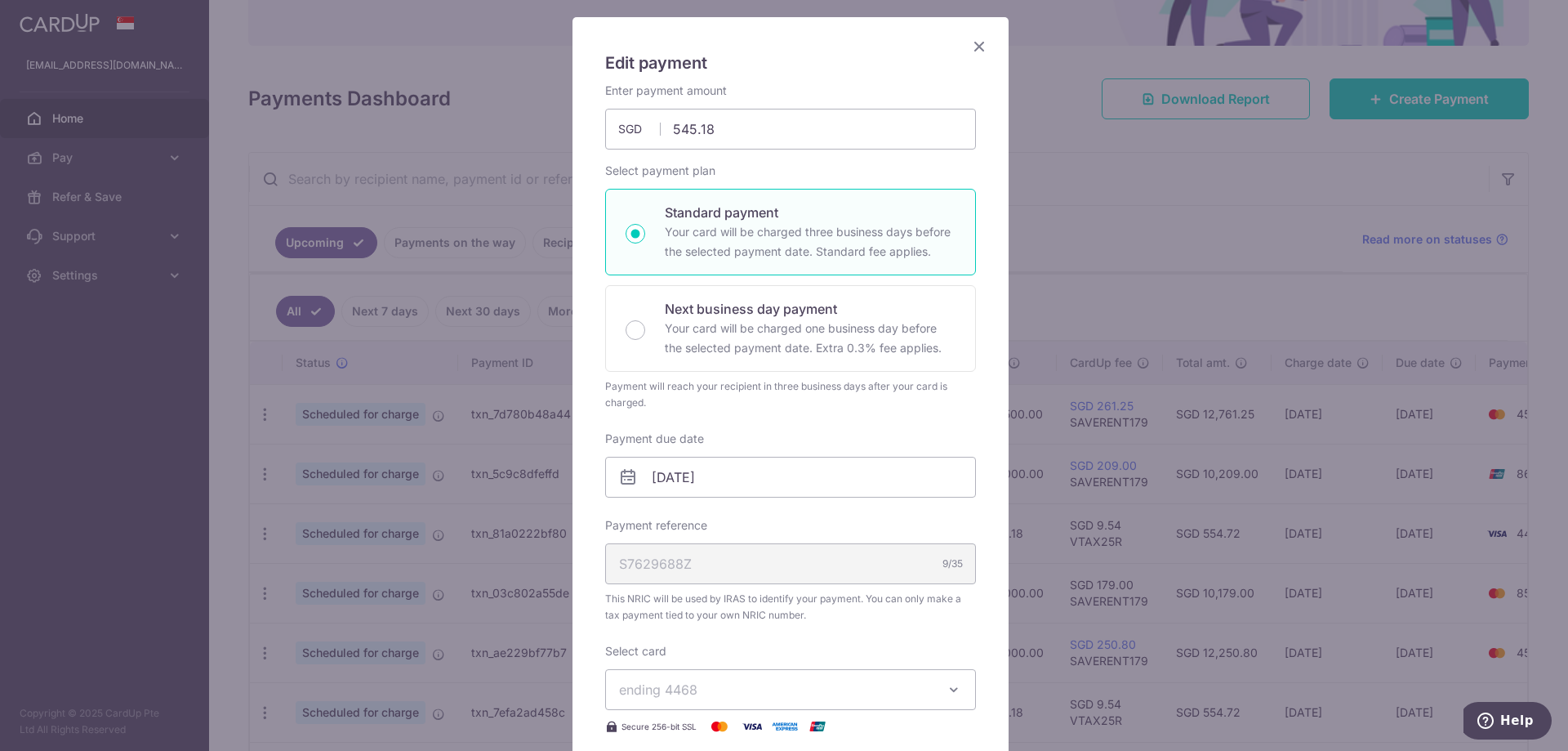
scroll to position [245, 0]
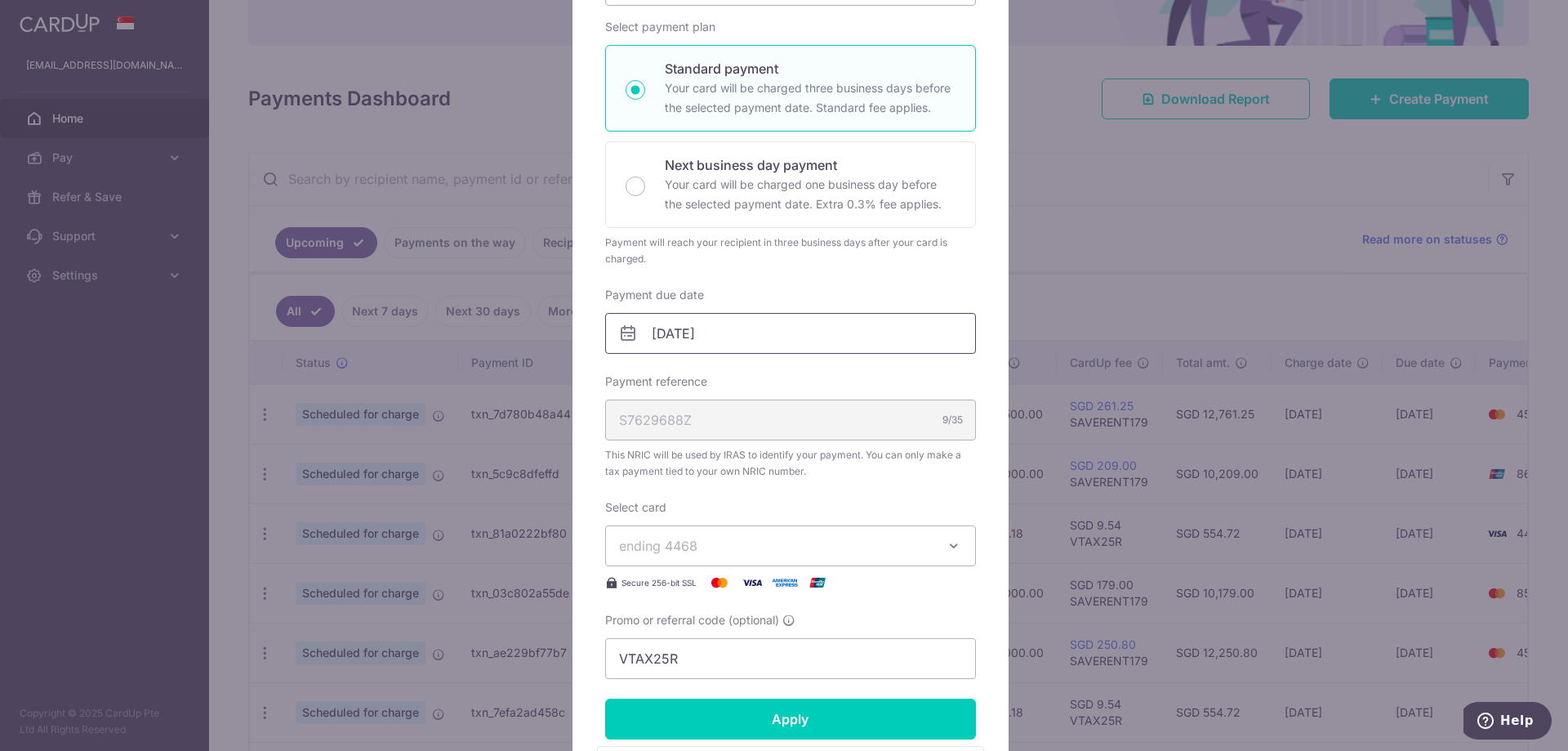
click at [727, 332] on input "[DATE]" at bounding box center [791, 333] width 371 height 41
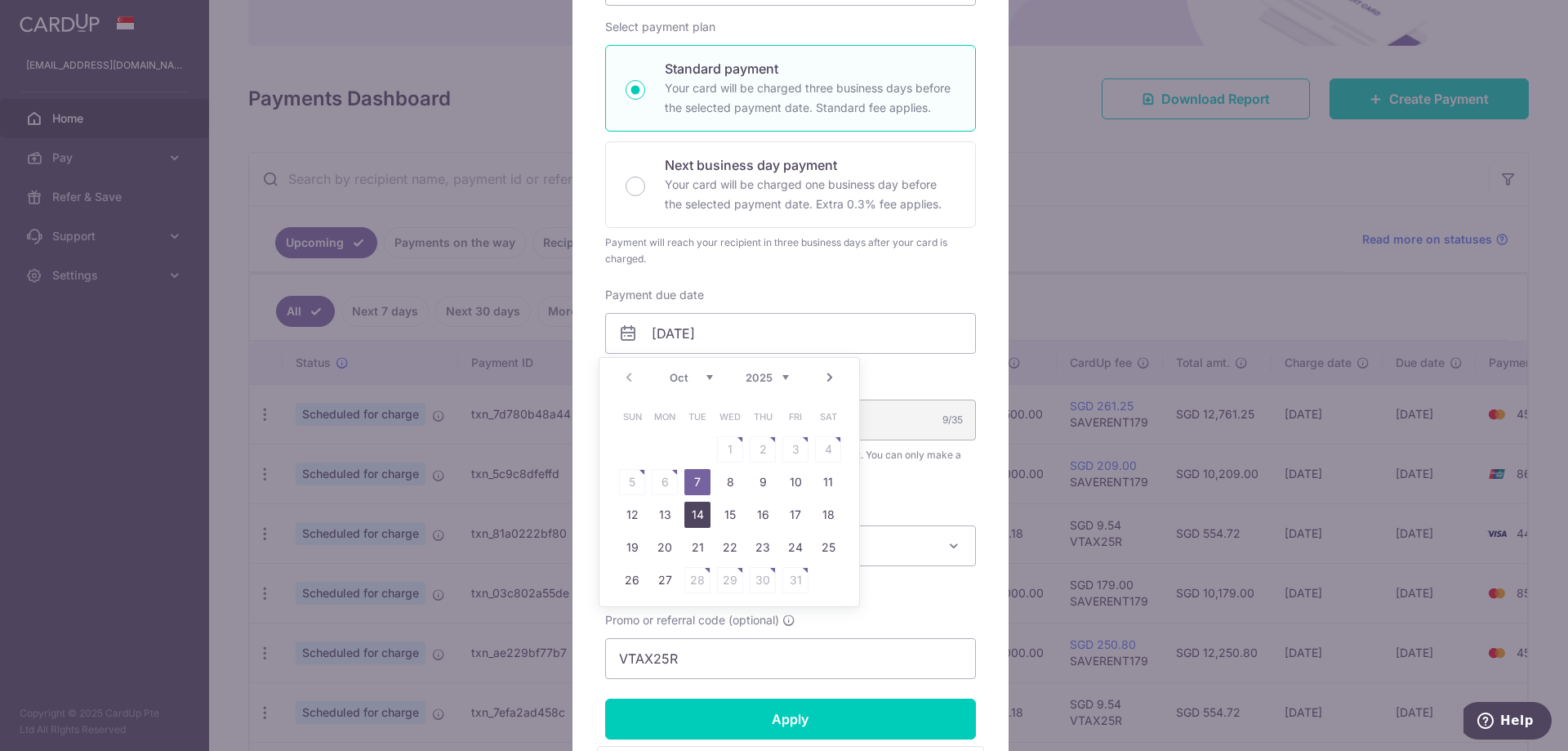
click at [704, 517] on link "14" at bounding box center [698, 515] width 26 height 26
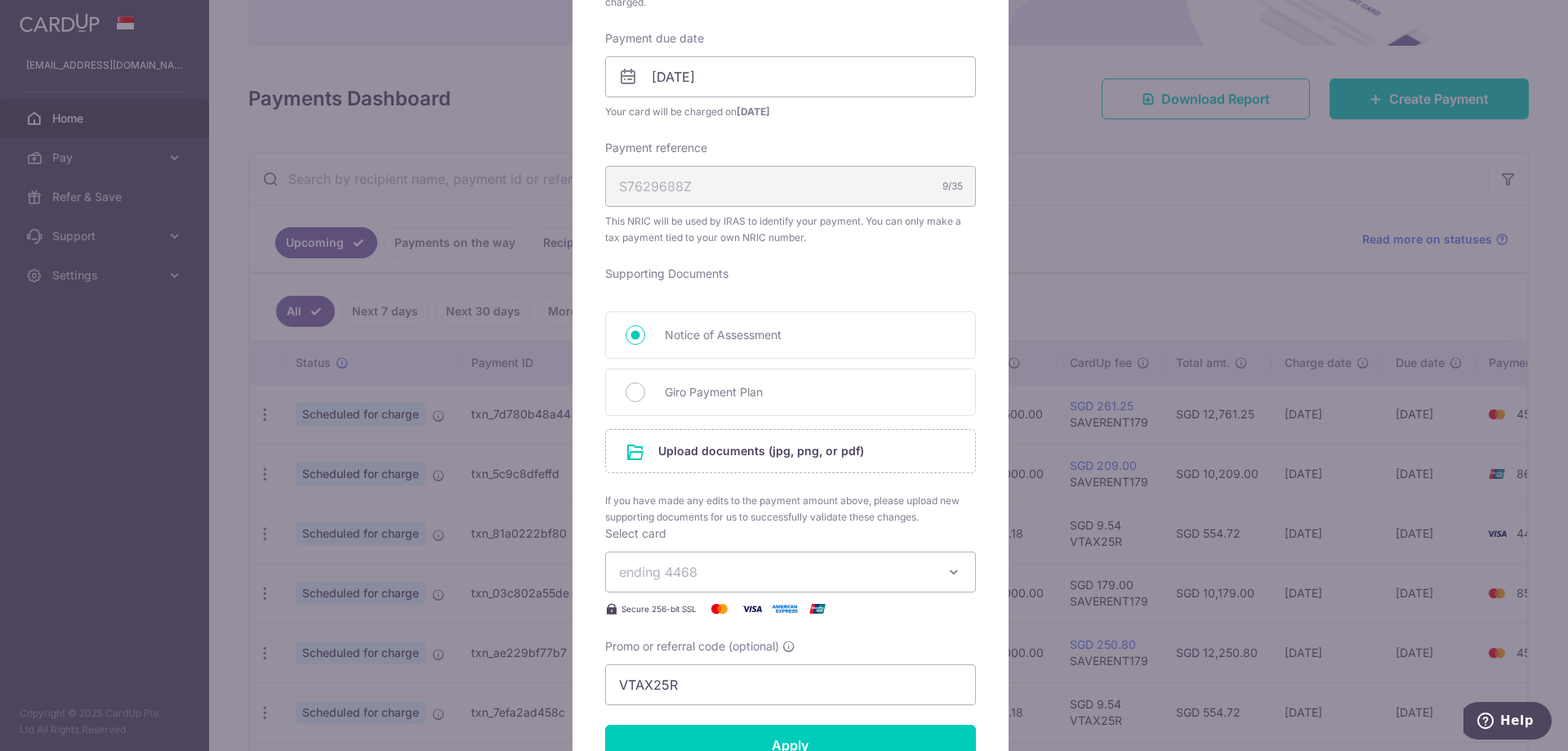
scroll to position [327, 0]
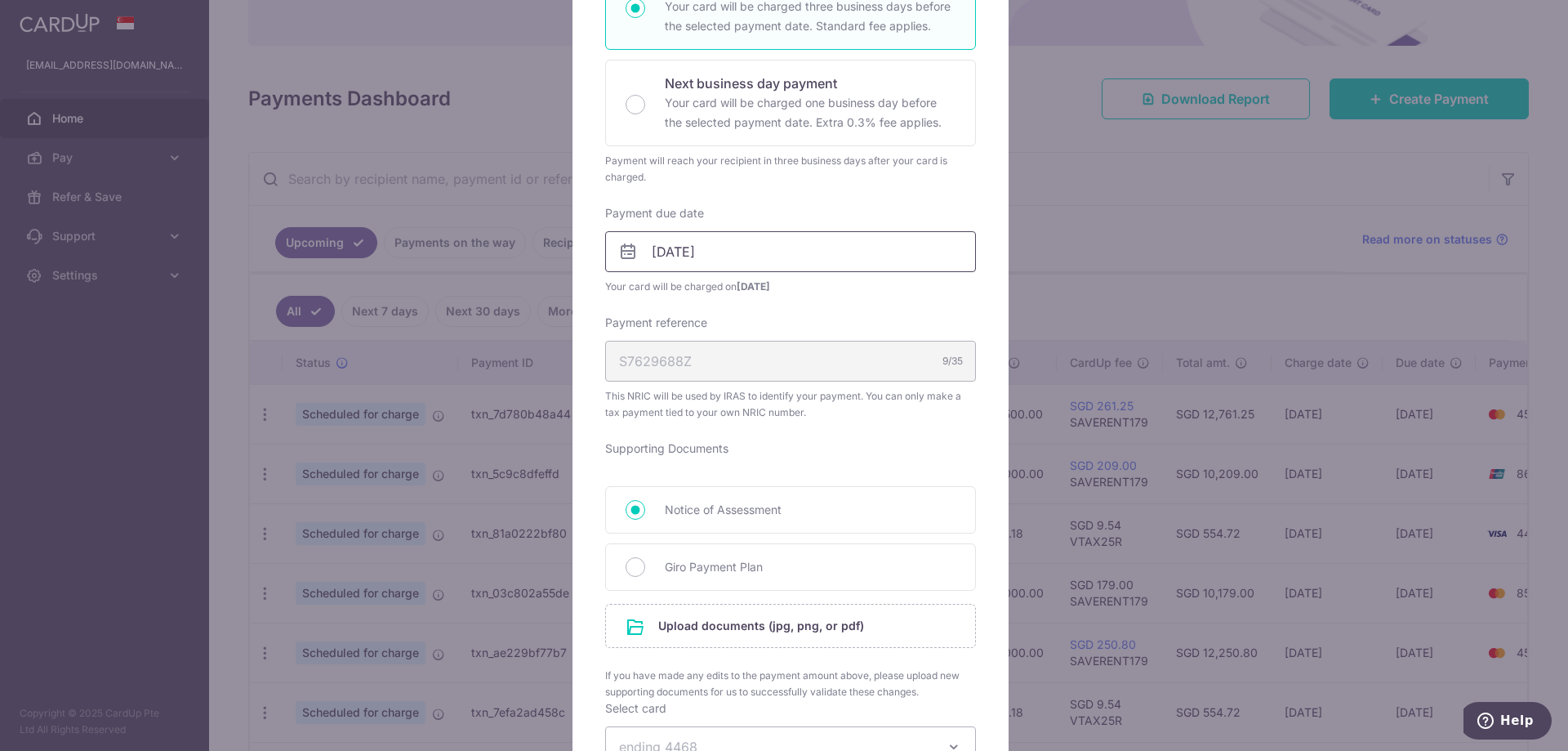
click at [729, 253] on input "[DATE]" at bounding box center [791, 252] width 371 height 41
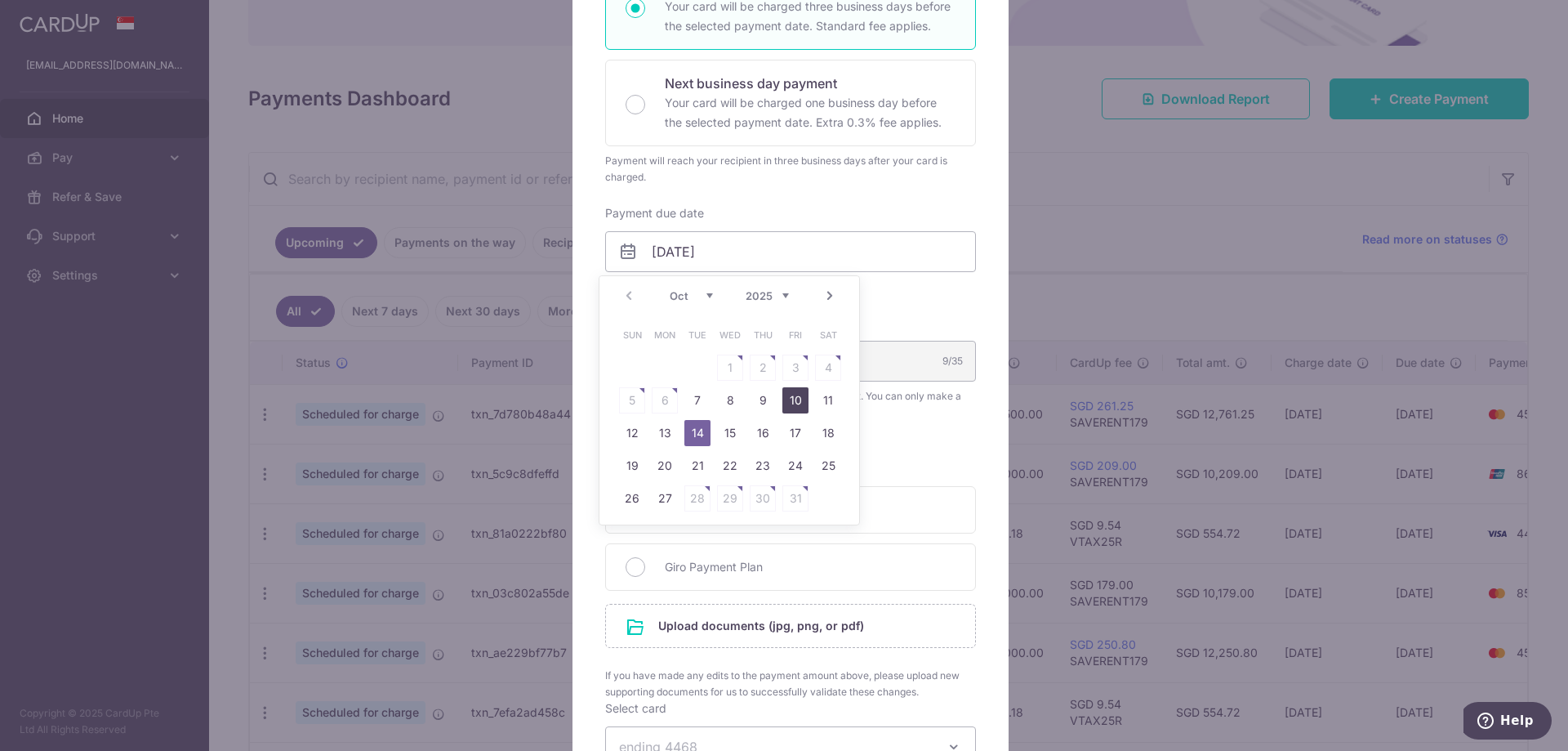
click at [792, 400] on link "10" at bounding box center [796, 400] width 26 height 26
type input "10/10/2025"
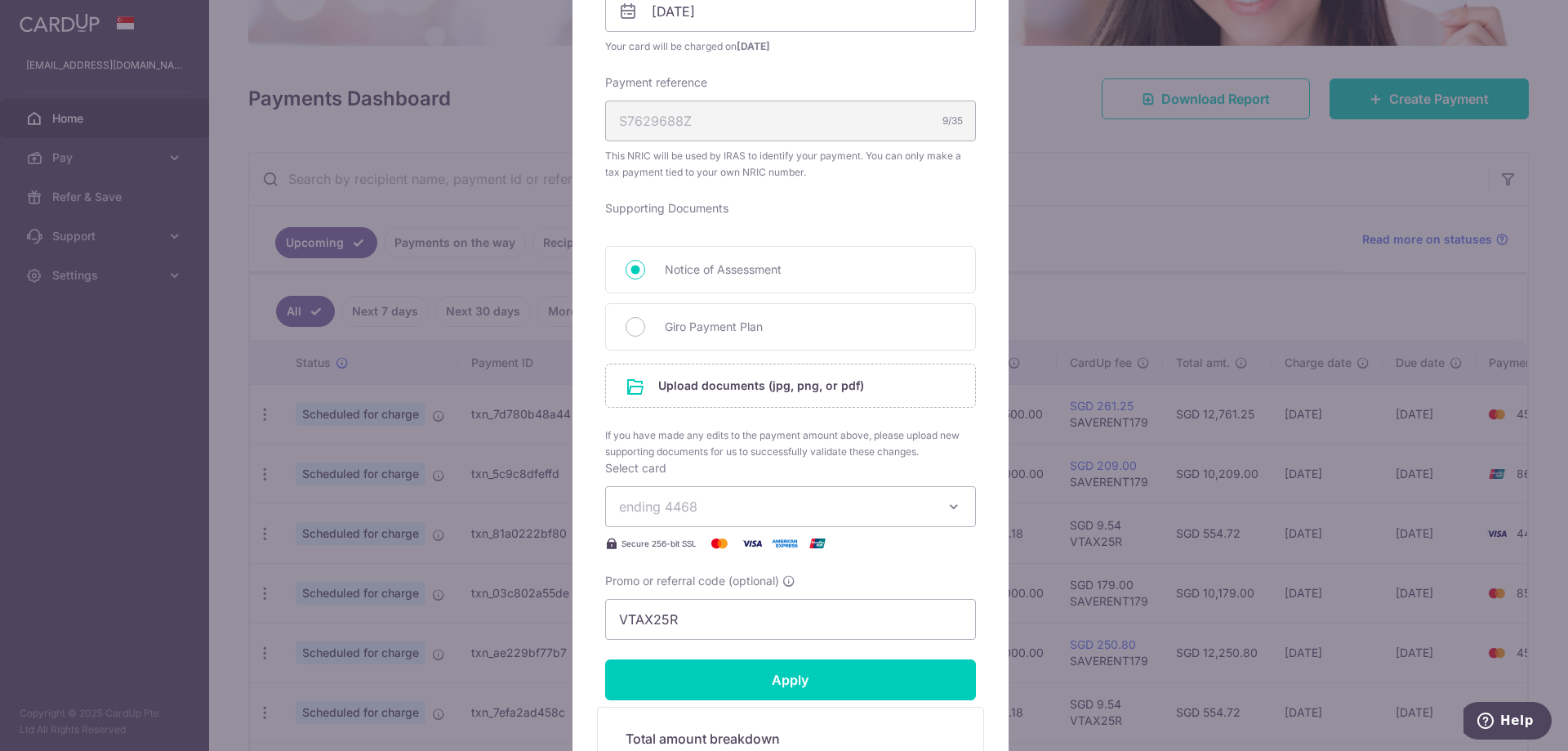
scroll to position [572, 0]
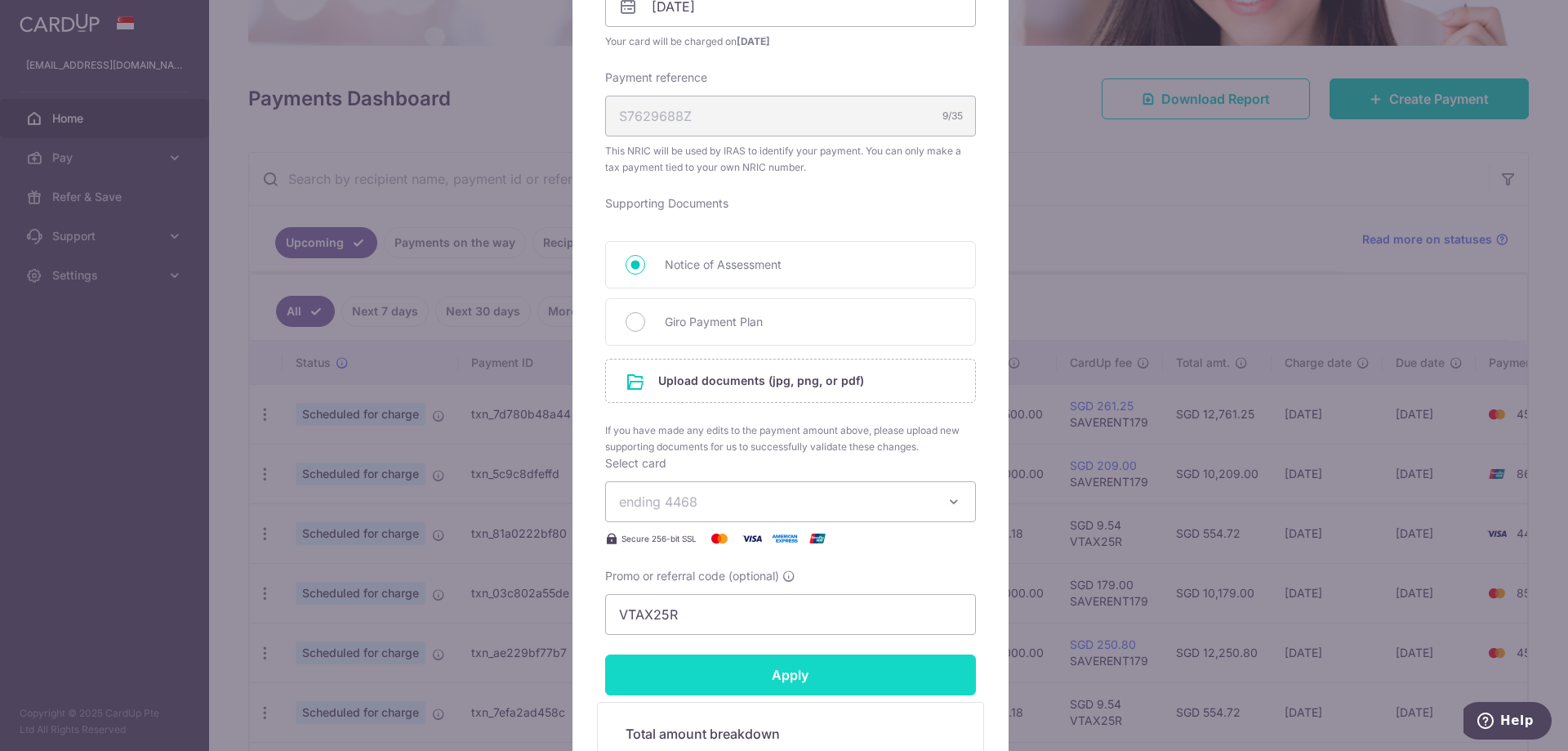
click at [803, 684] on input "Apply" at bounding box center [791, 675] width 371 height 41
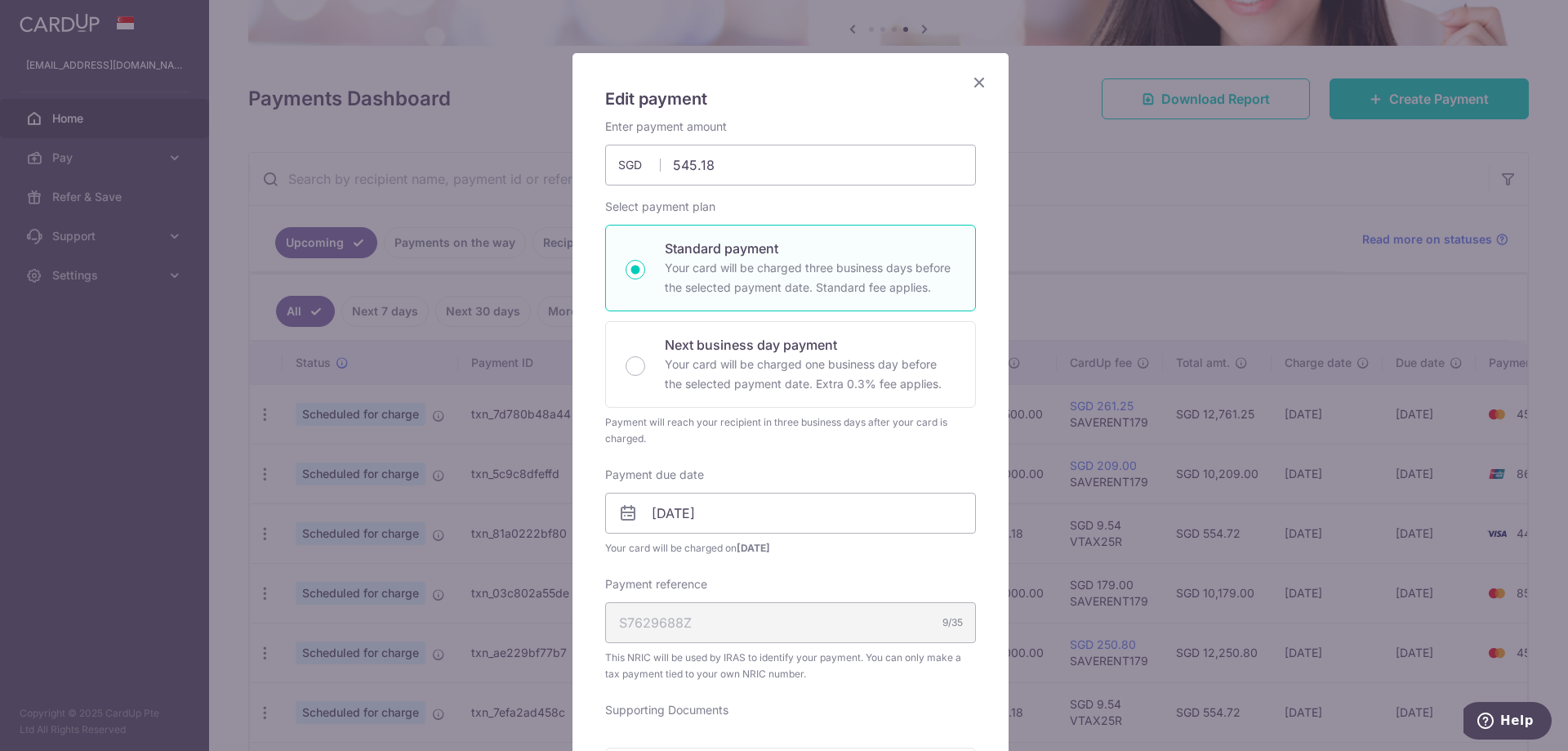
scroll to position [0, 0]
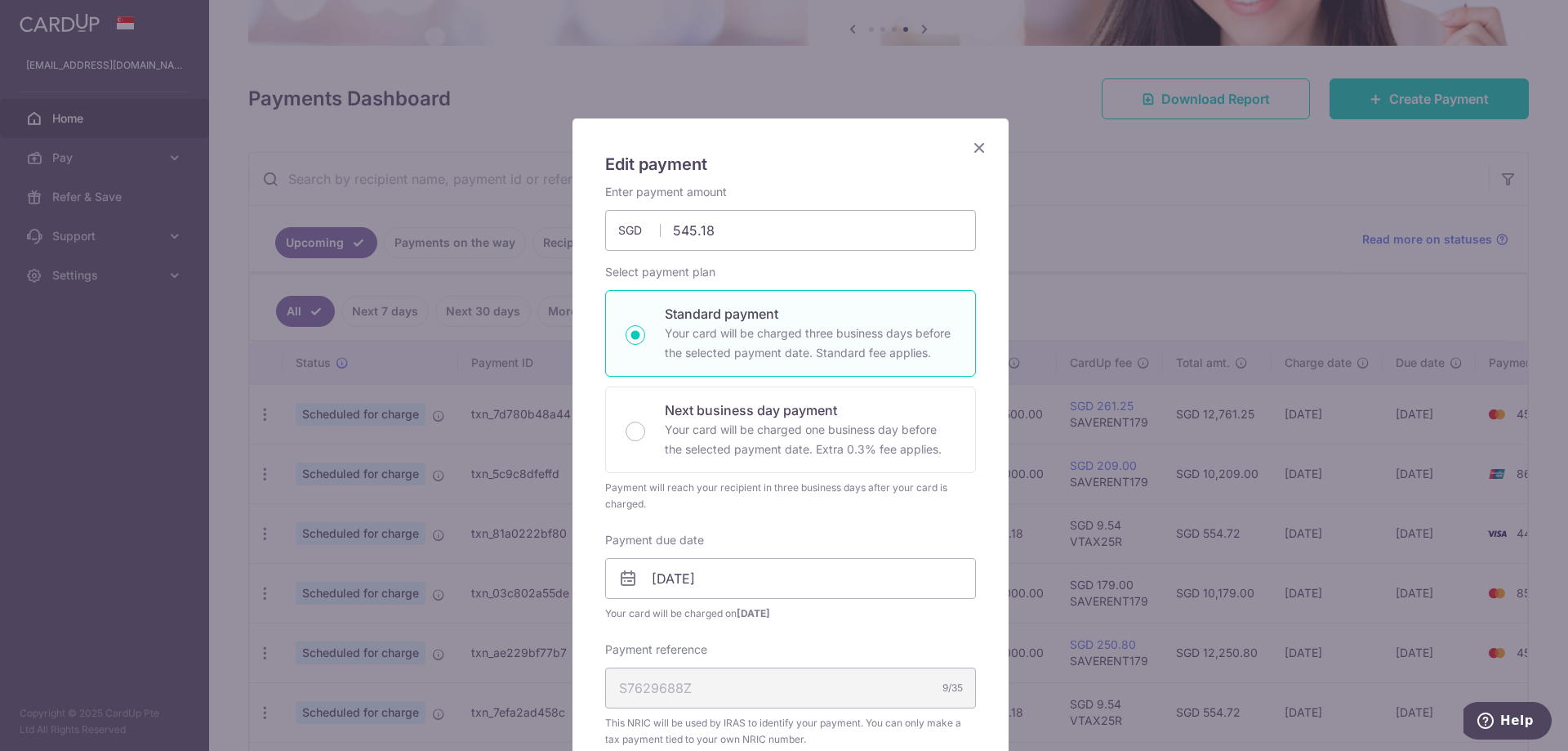
click at [972, 149] on icon "Close" at bounding box center [979, 147] width 20 height 21
